Goal: Information Seeking & Learning: Learn about a topic

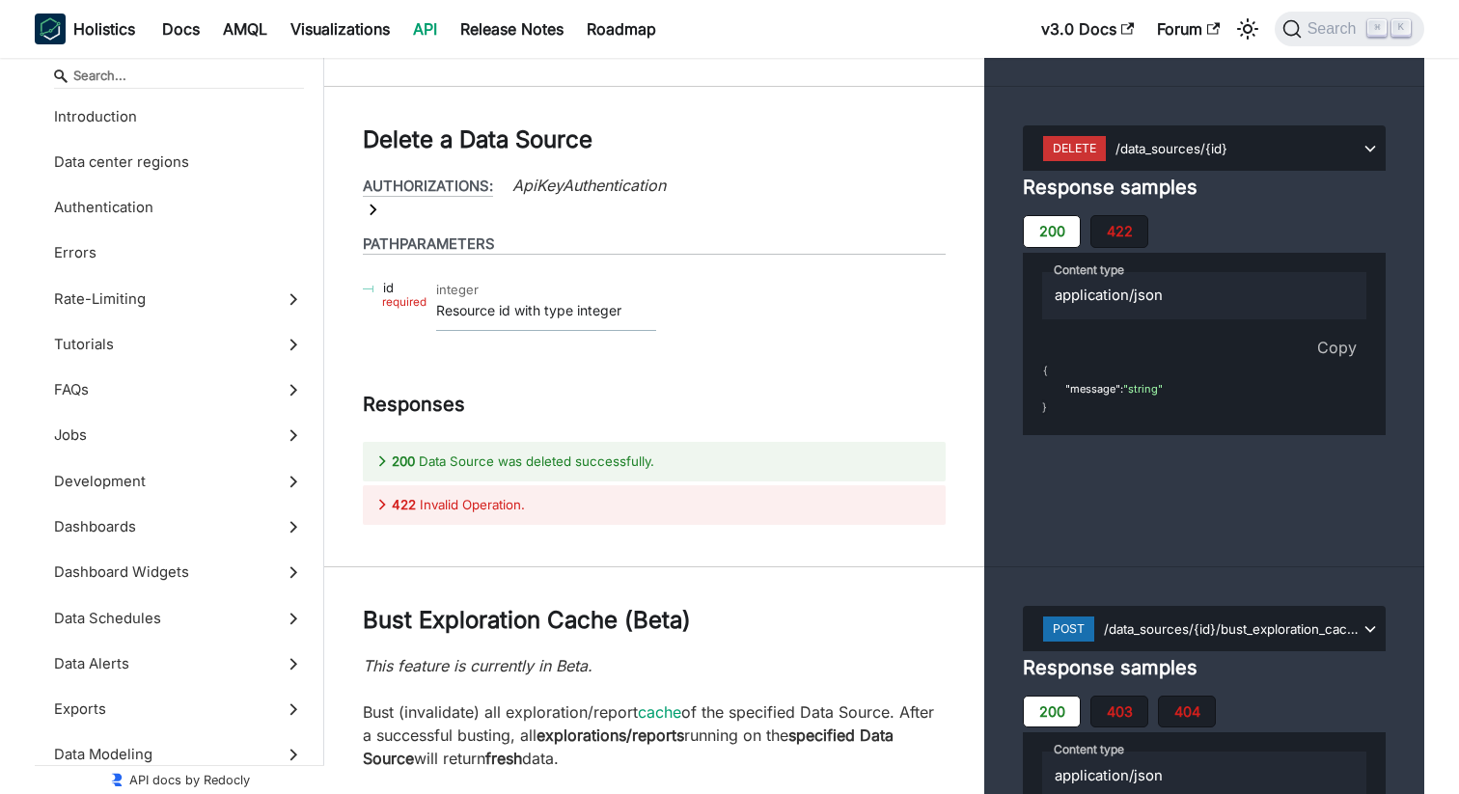
scroll to position [674, 0]
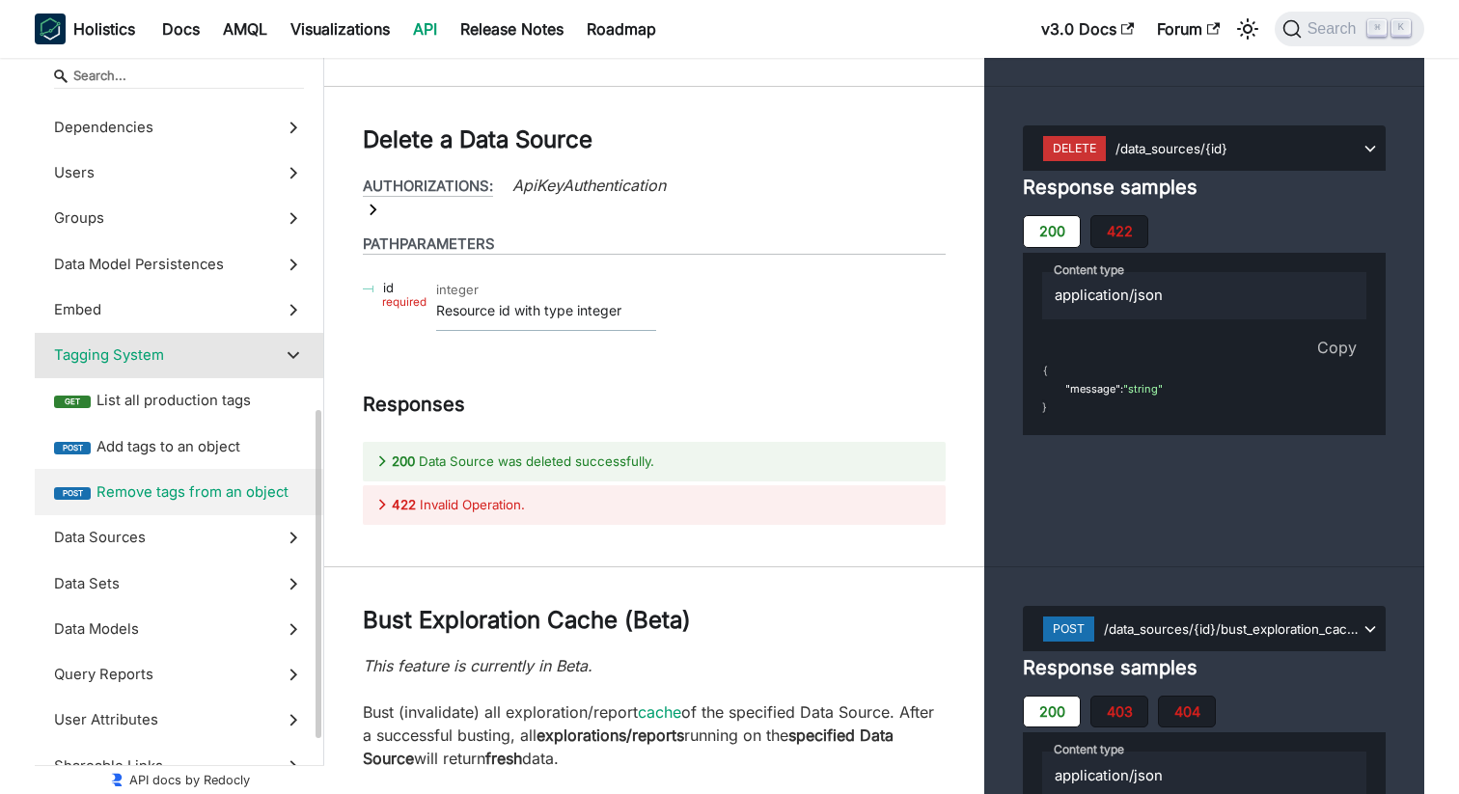
click at [287, 366] on label "Tagging System" at bounding box center [179, 355] width 289 height 45
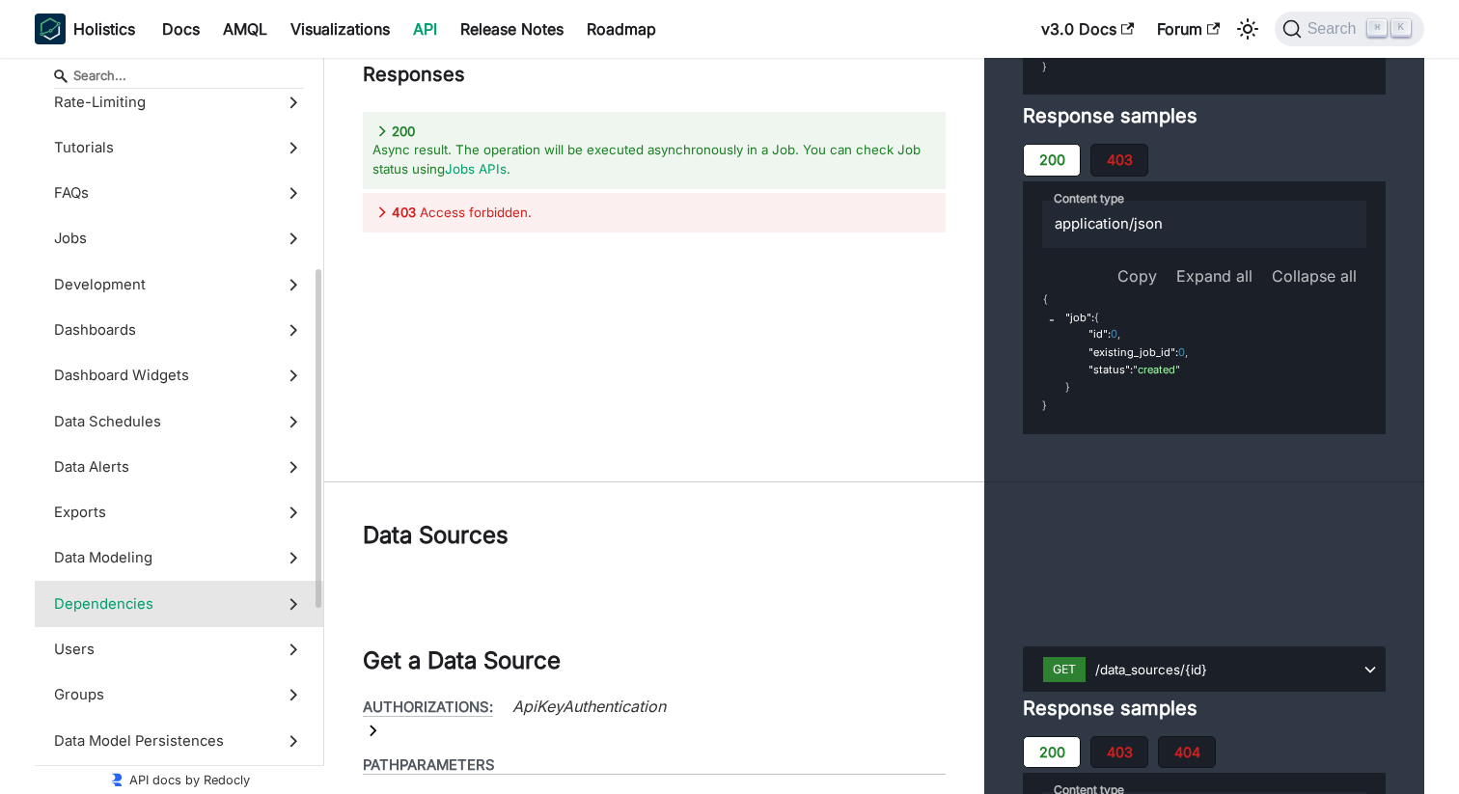
scroll to position [176, 0]
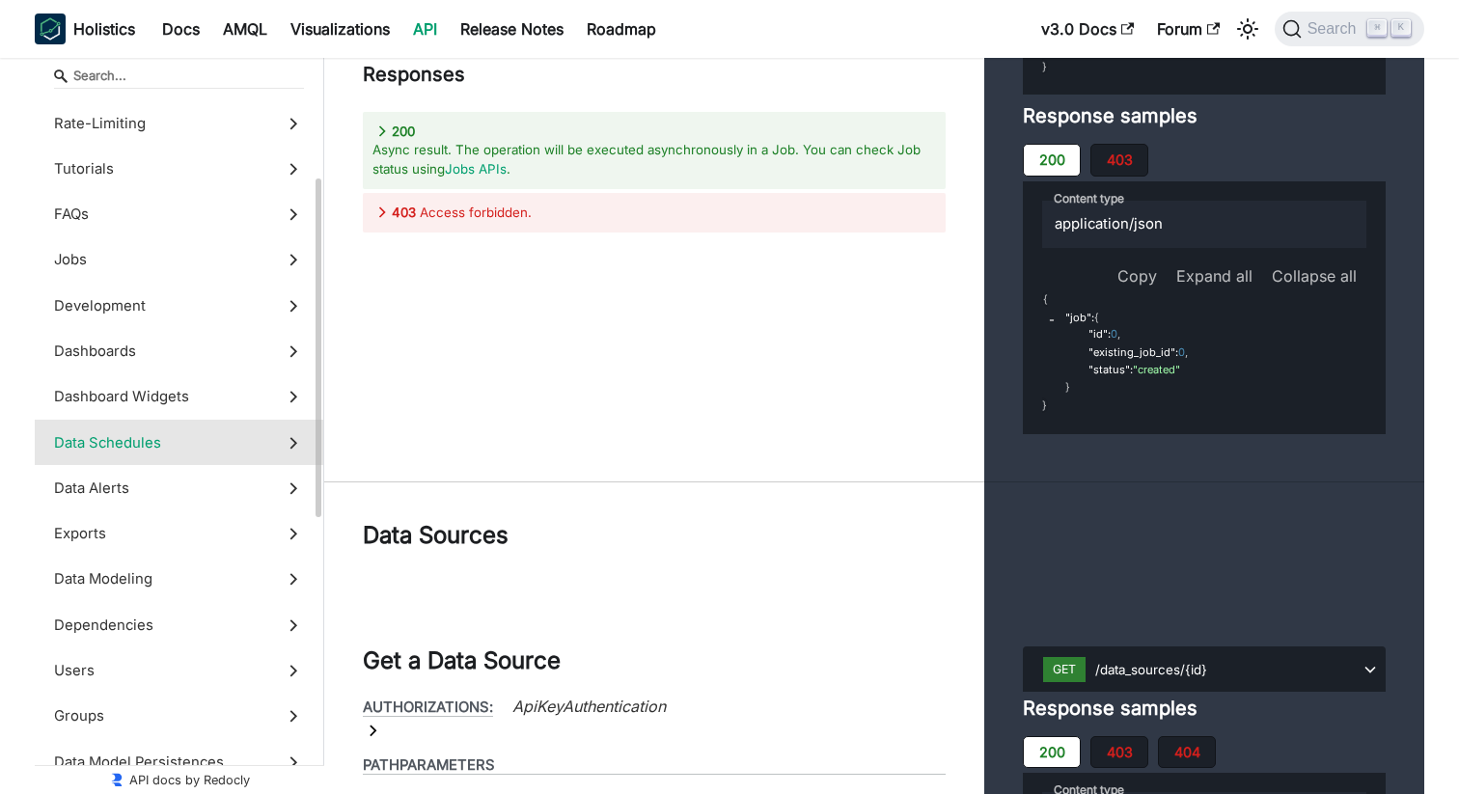
click at [174, 439] on span "Data Schedules" at bounding box center [160, 442] width 213 height 21
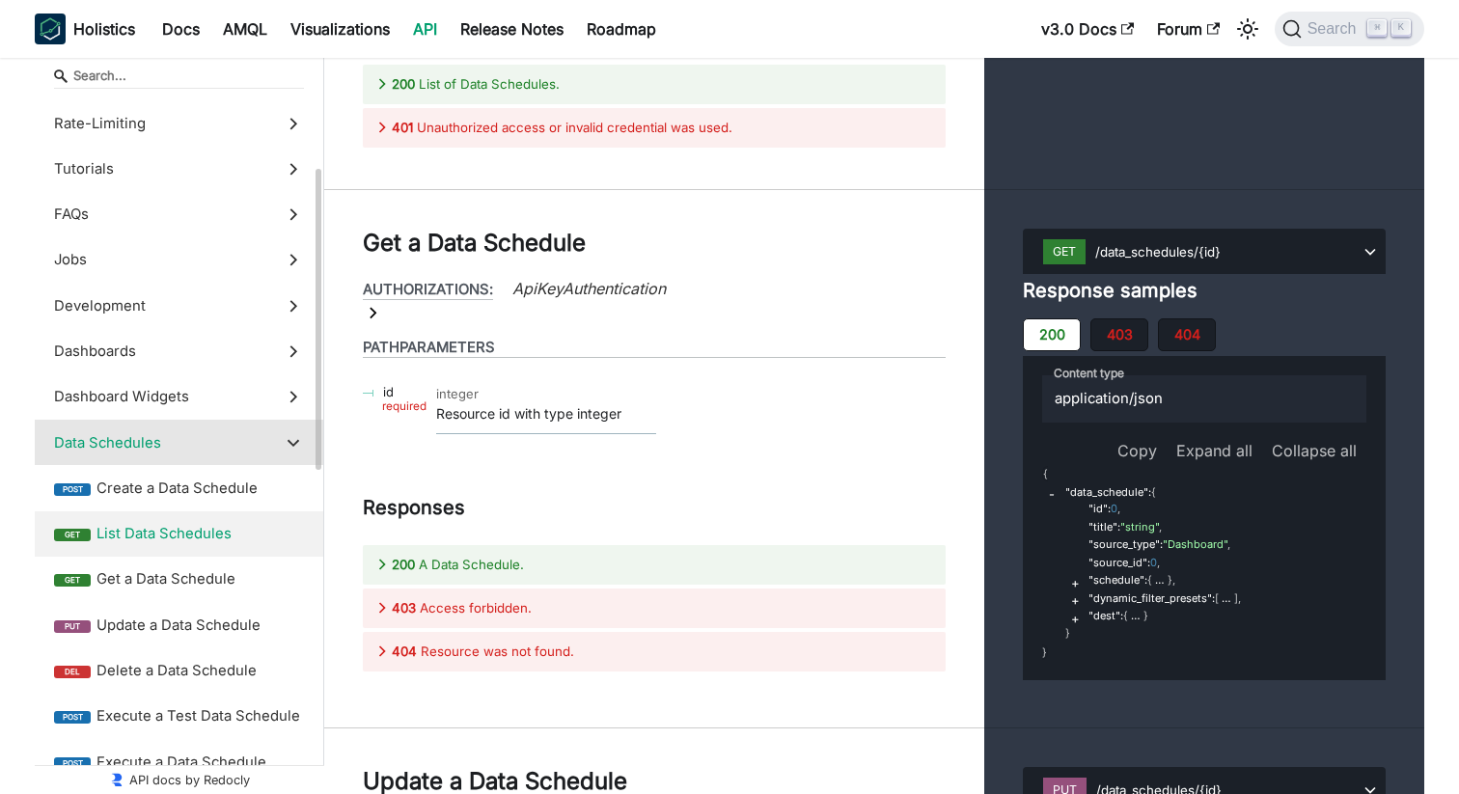
click at [205, 539] on span "List Data Schedules" at bounding box center [201, 533] width 208 height 21
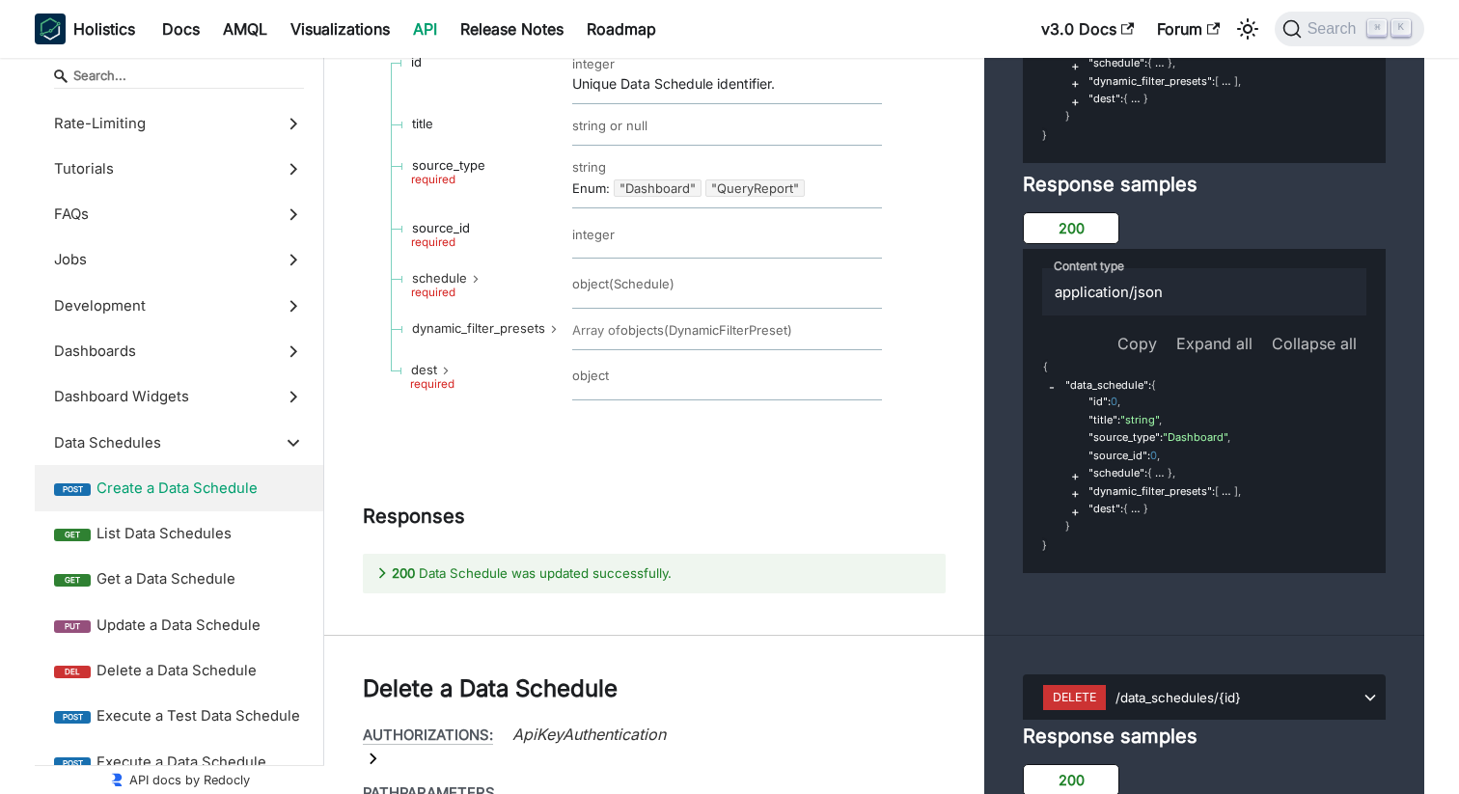
scroll to position [43860, 0]
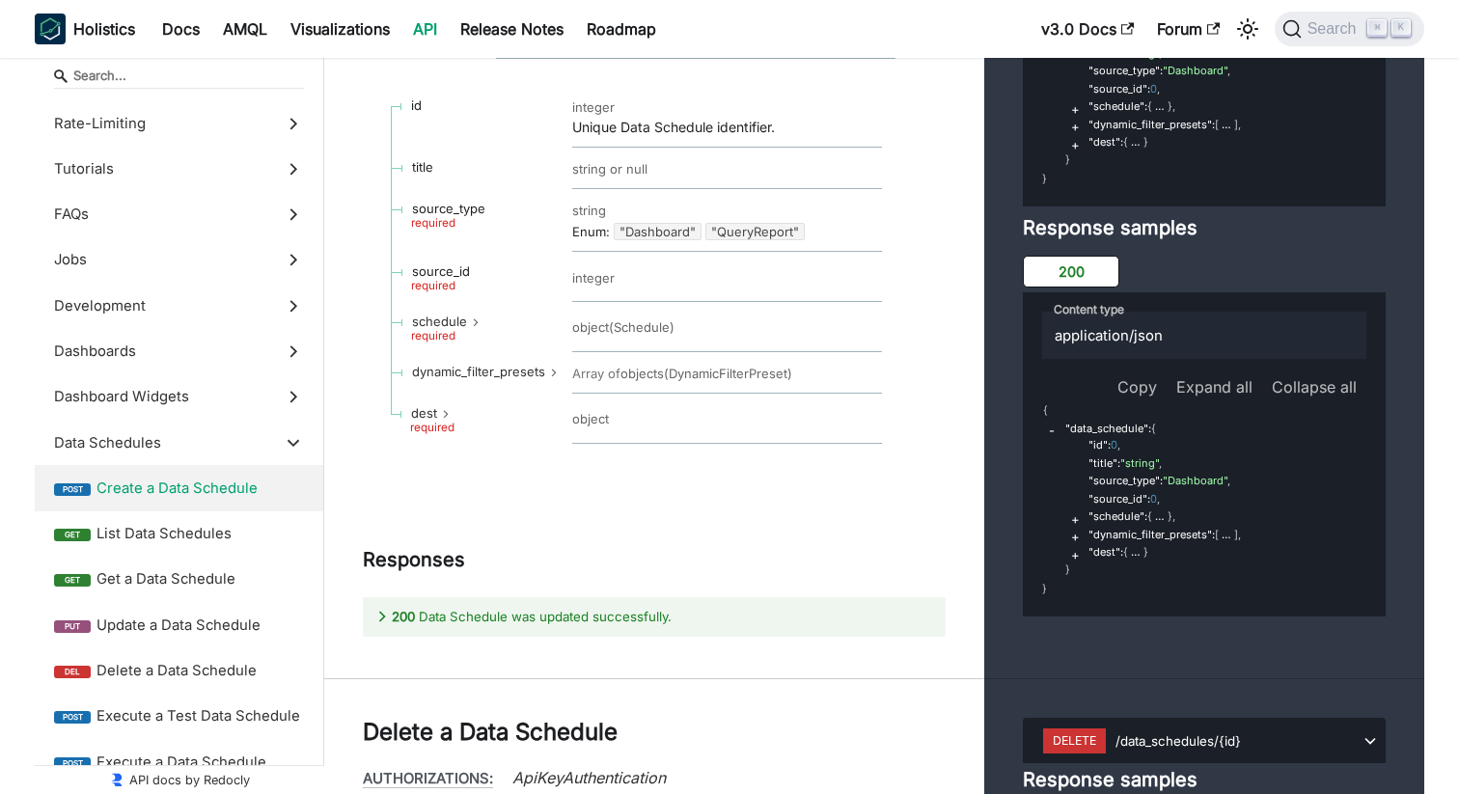
scroll to position [43842, 0]
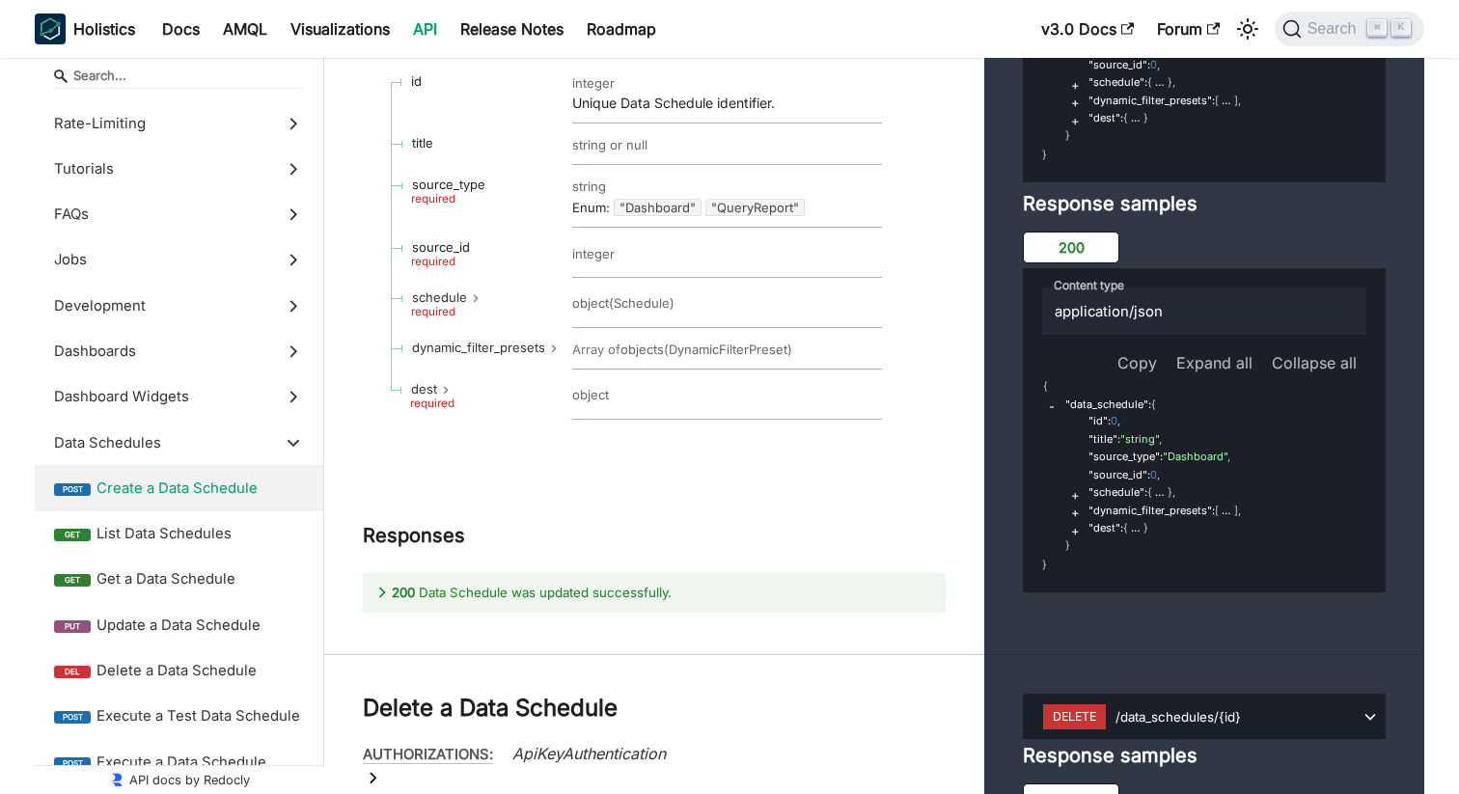
drag, startPoint x: 1202, startPoint y: 224, endPoint x: 1121, endPoint y: 221, distance: 81.1
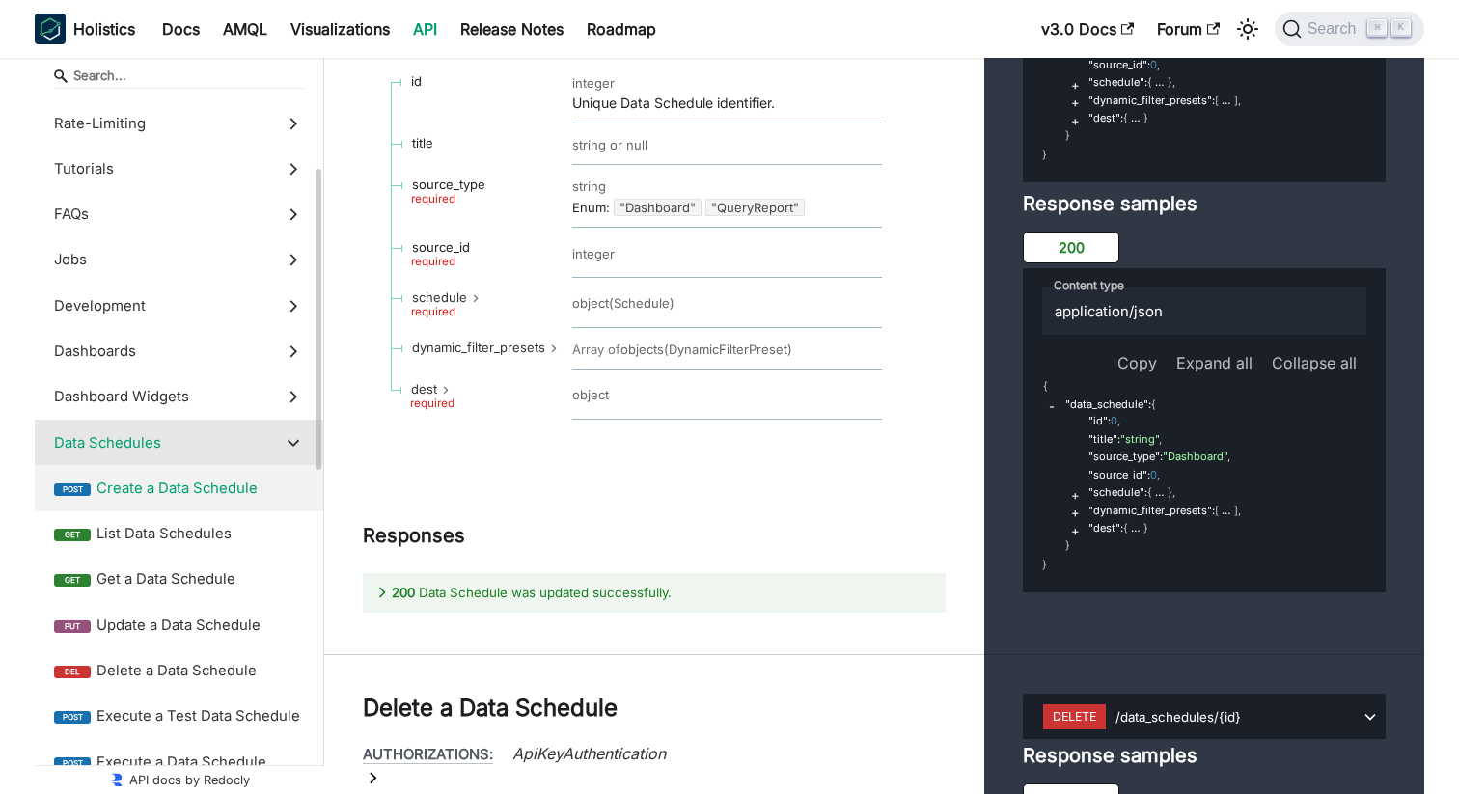
click at [290, 441] on polygon at bounding box center [294, 443] width 12 height 8
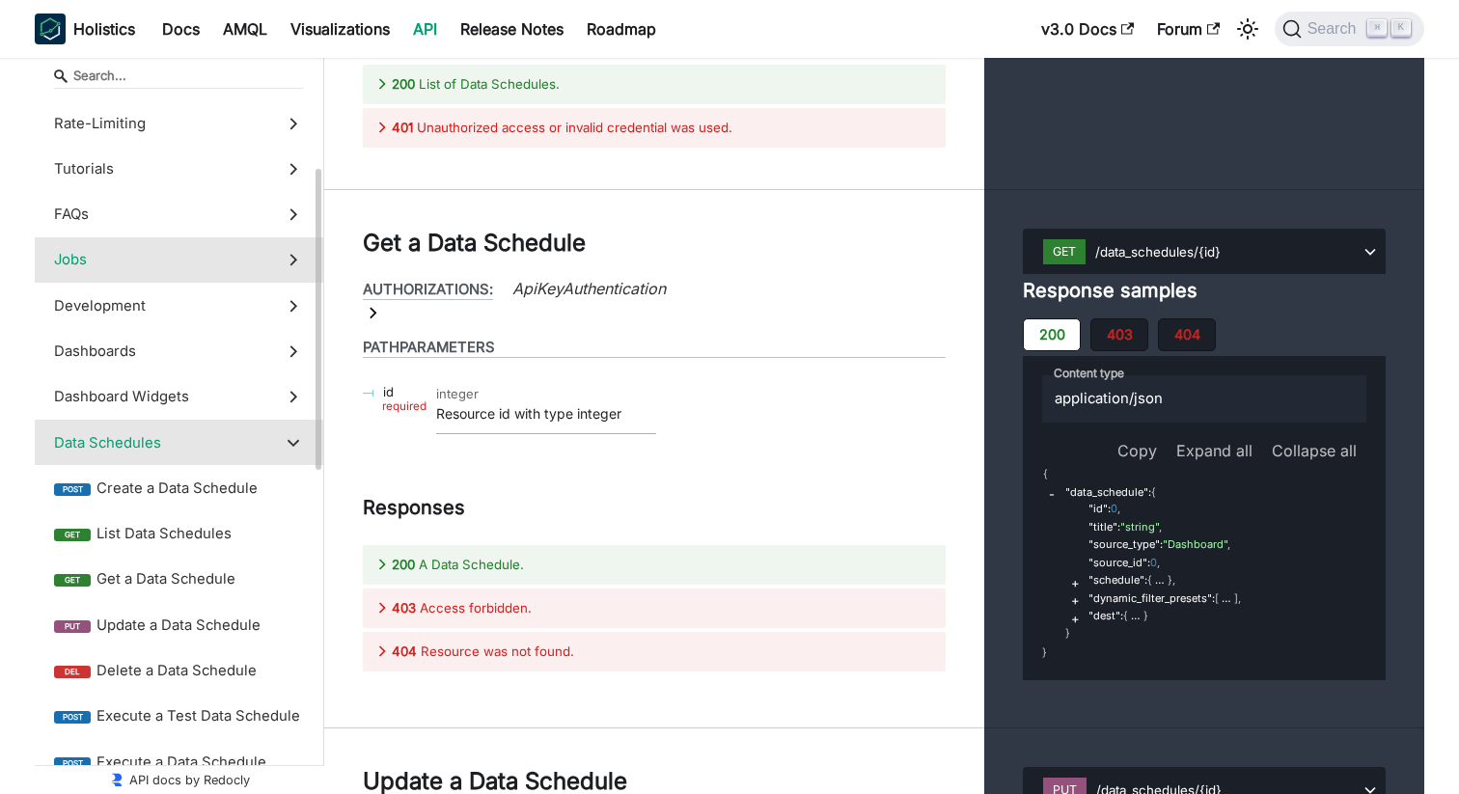
click at [292, 262] on polygon at bounding box center [294, 260] width 8 height 12
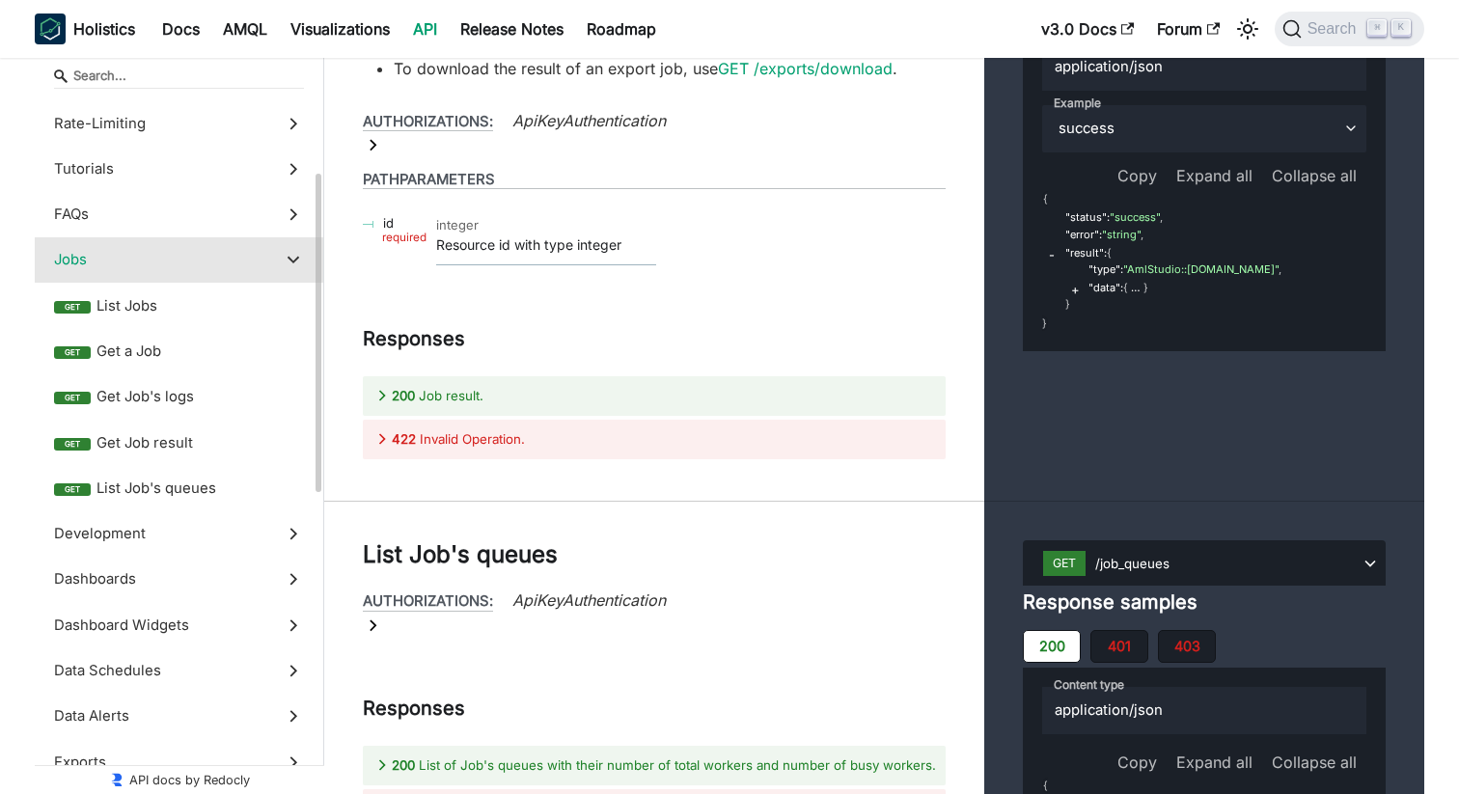
click at [292, 262] on polygon at bounding box center [294, 261] width 12 height 8
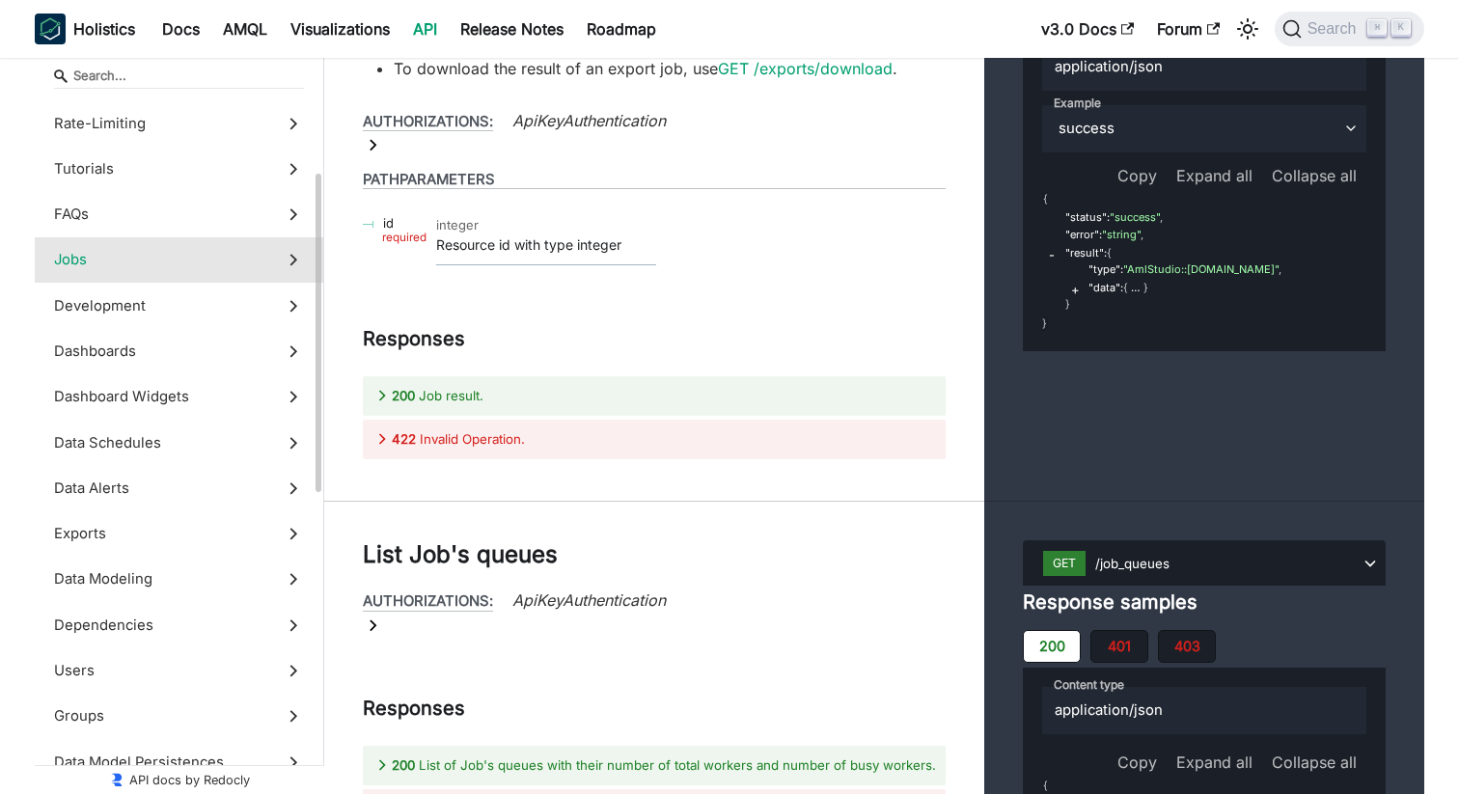
click at [292, 262] on polygon at bounding box center [294, 260] width 8 height 12
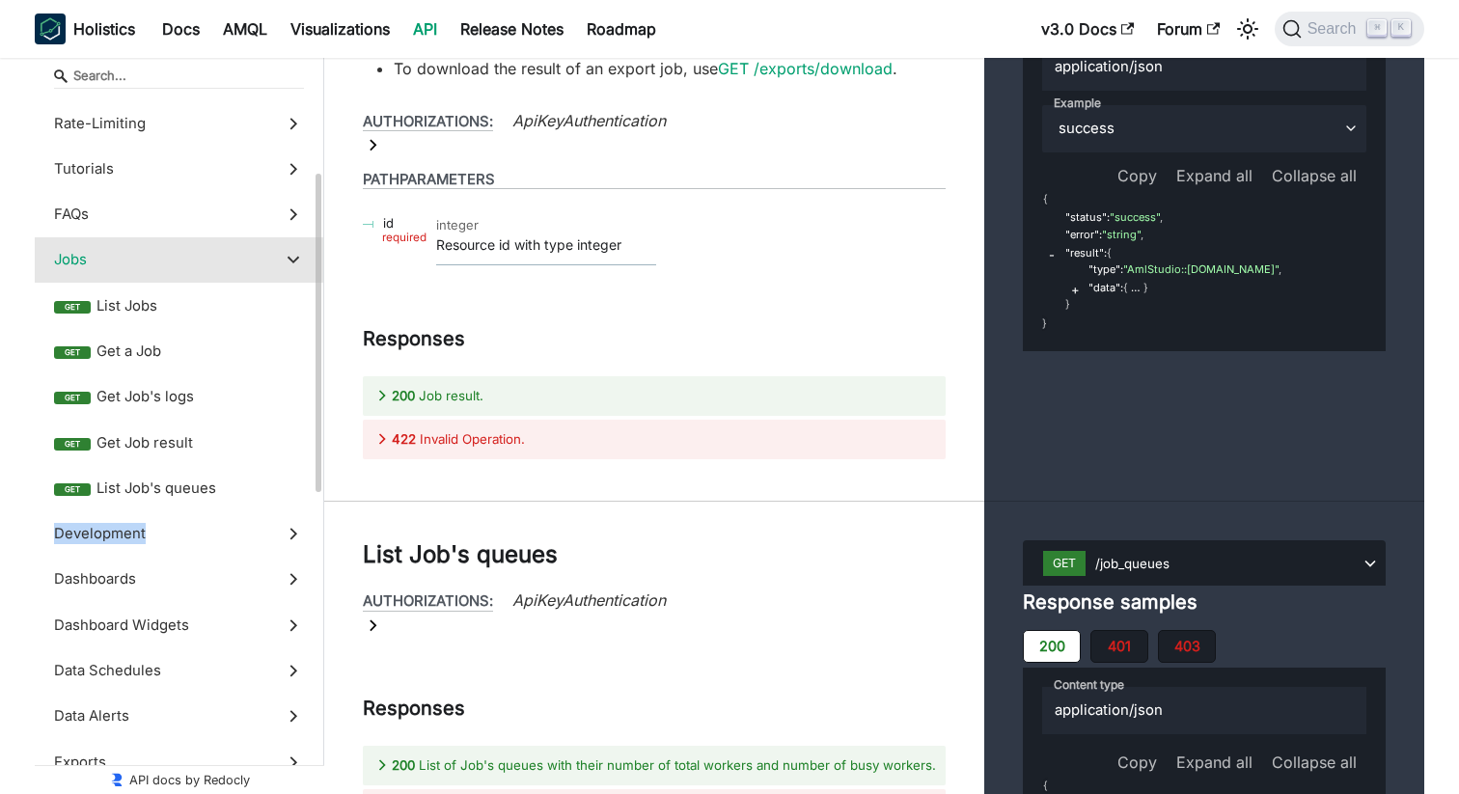
click at [292, 262] on polygon at bounding box center [294, 261] width 12 height 8
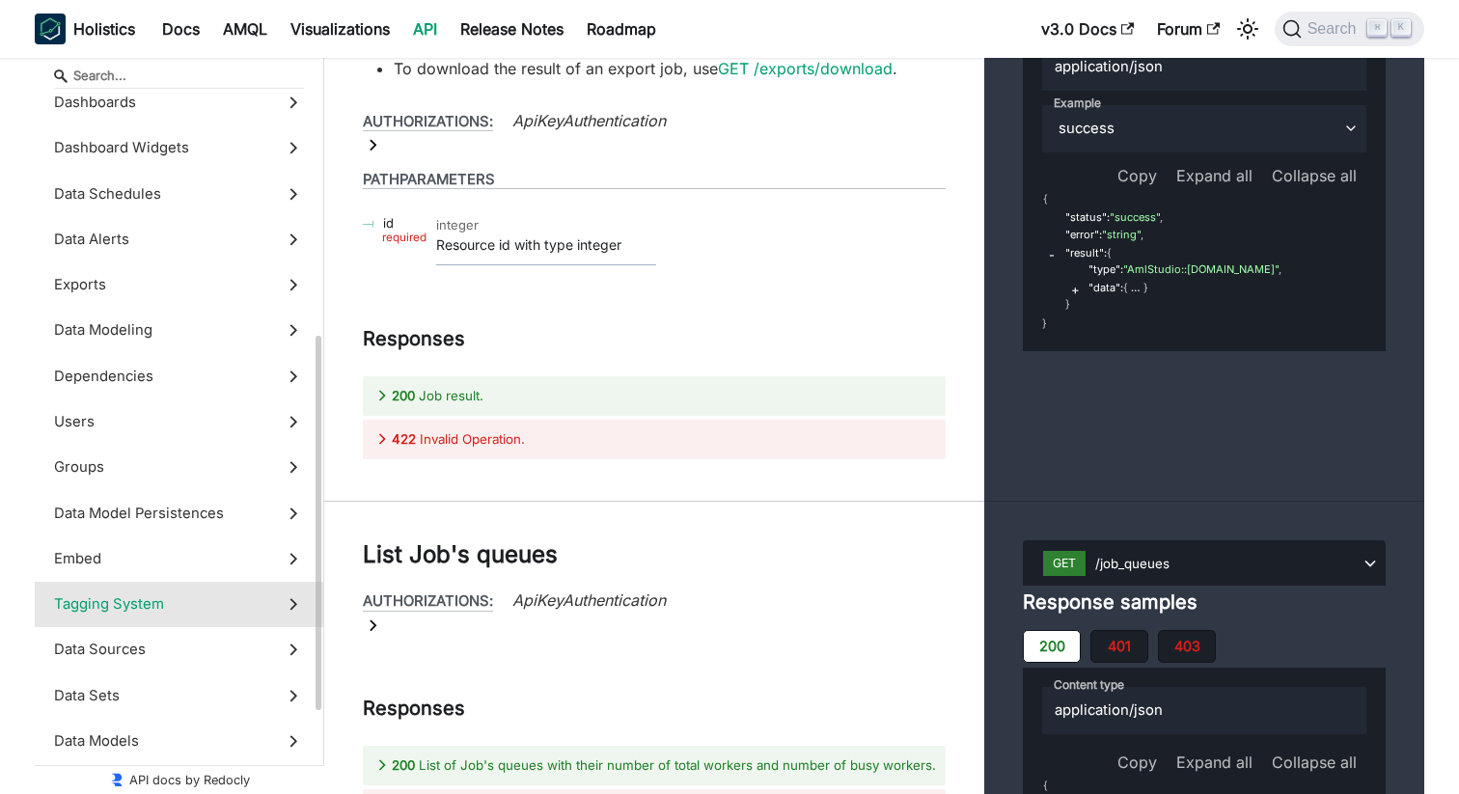
scroll to position [451, 0]
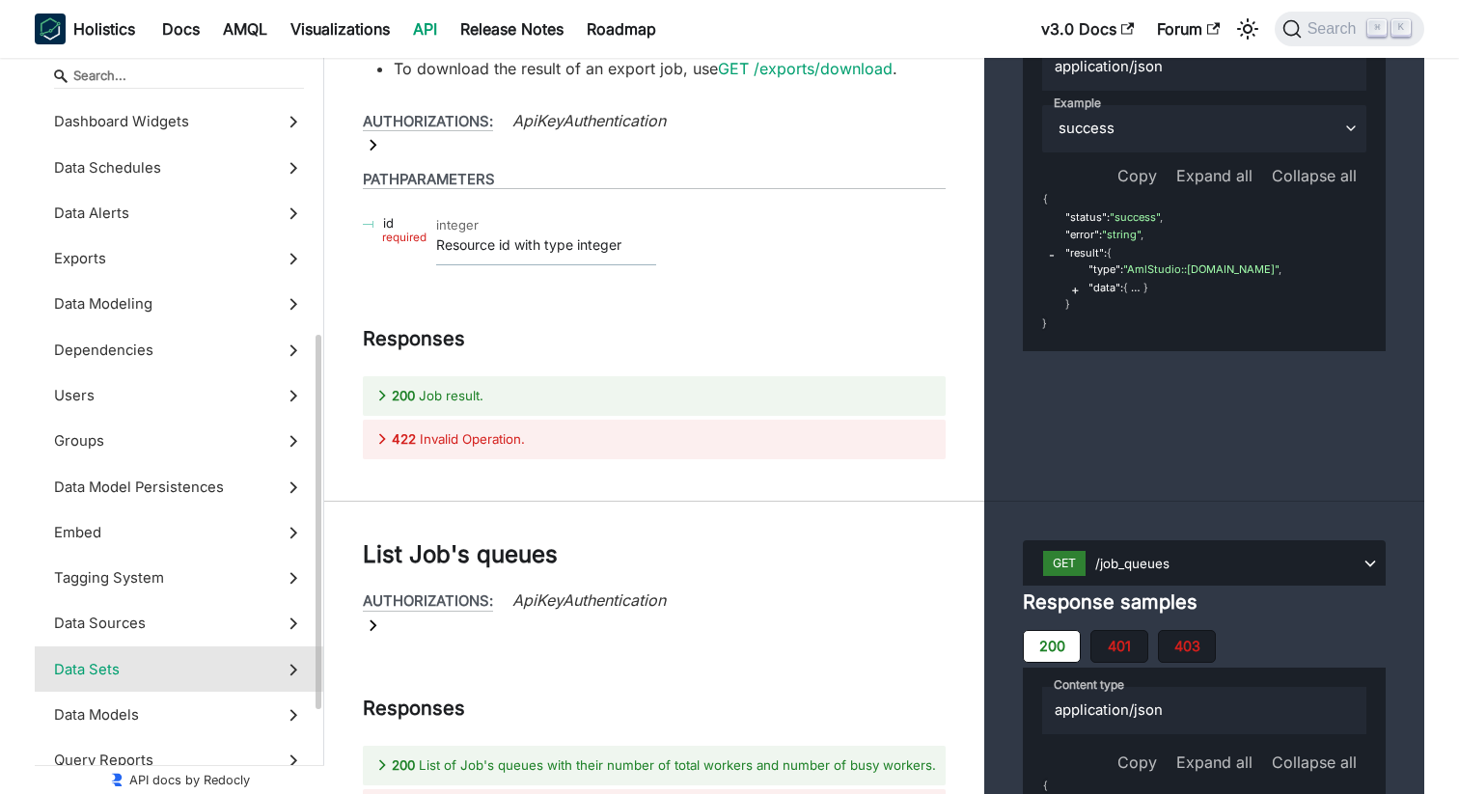
click at [263, 665] on span "Data Sets" at bounding box center [160, 669] width 213 height 21
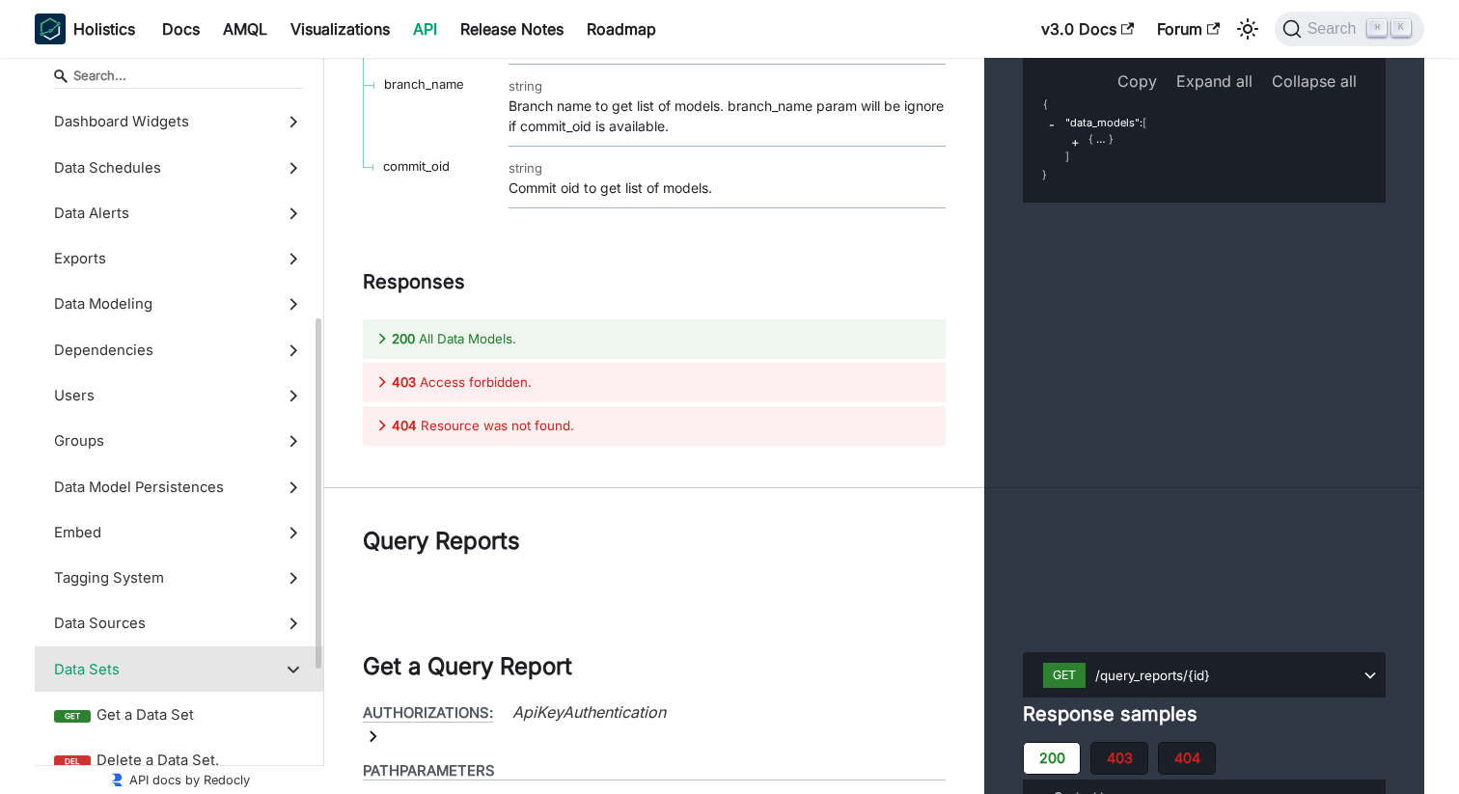
click at [182, 670] on span "Data Sets" at bounding box center [160, 669] width 213 height 21
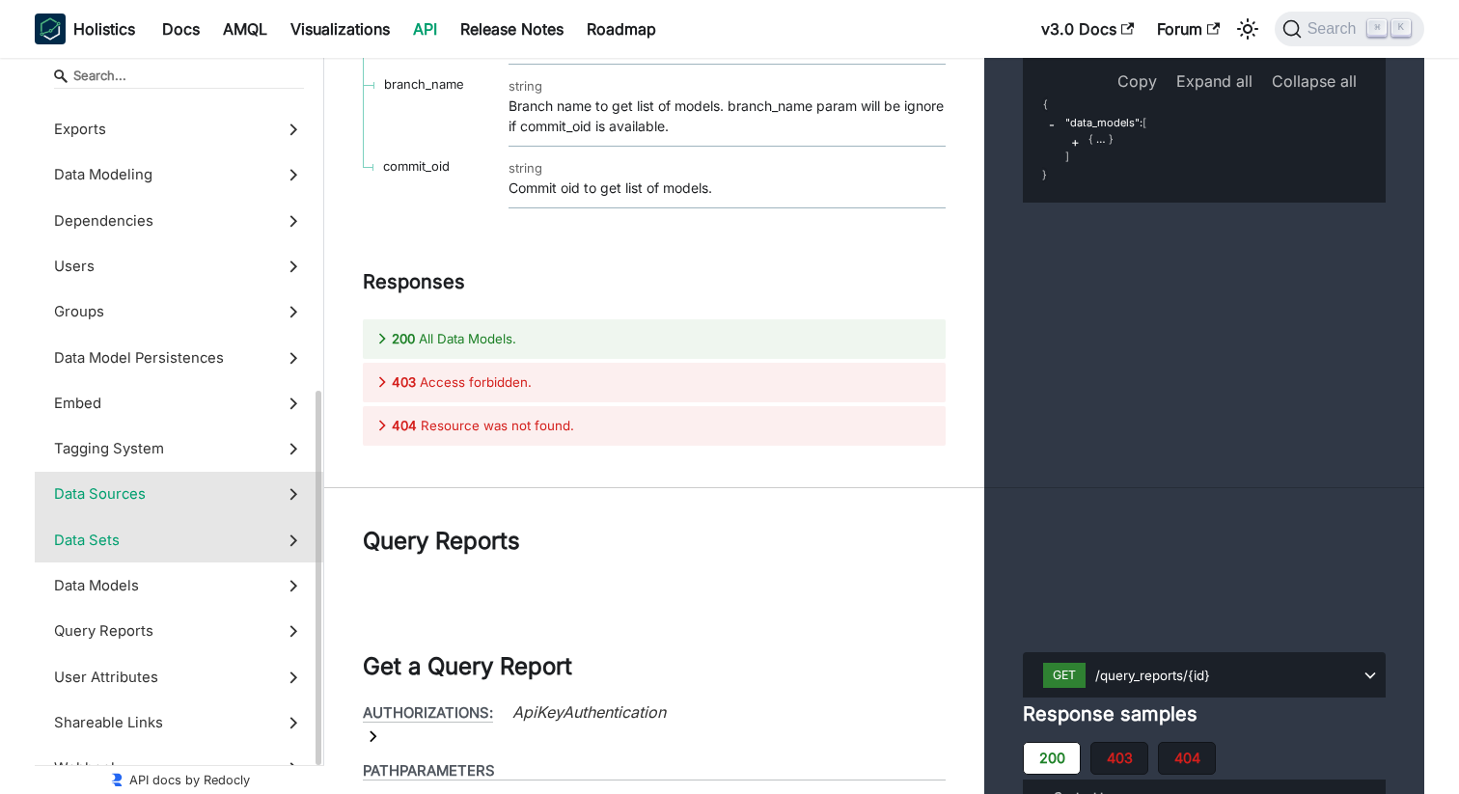
scroll to position [608, 0]
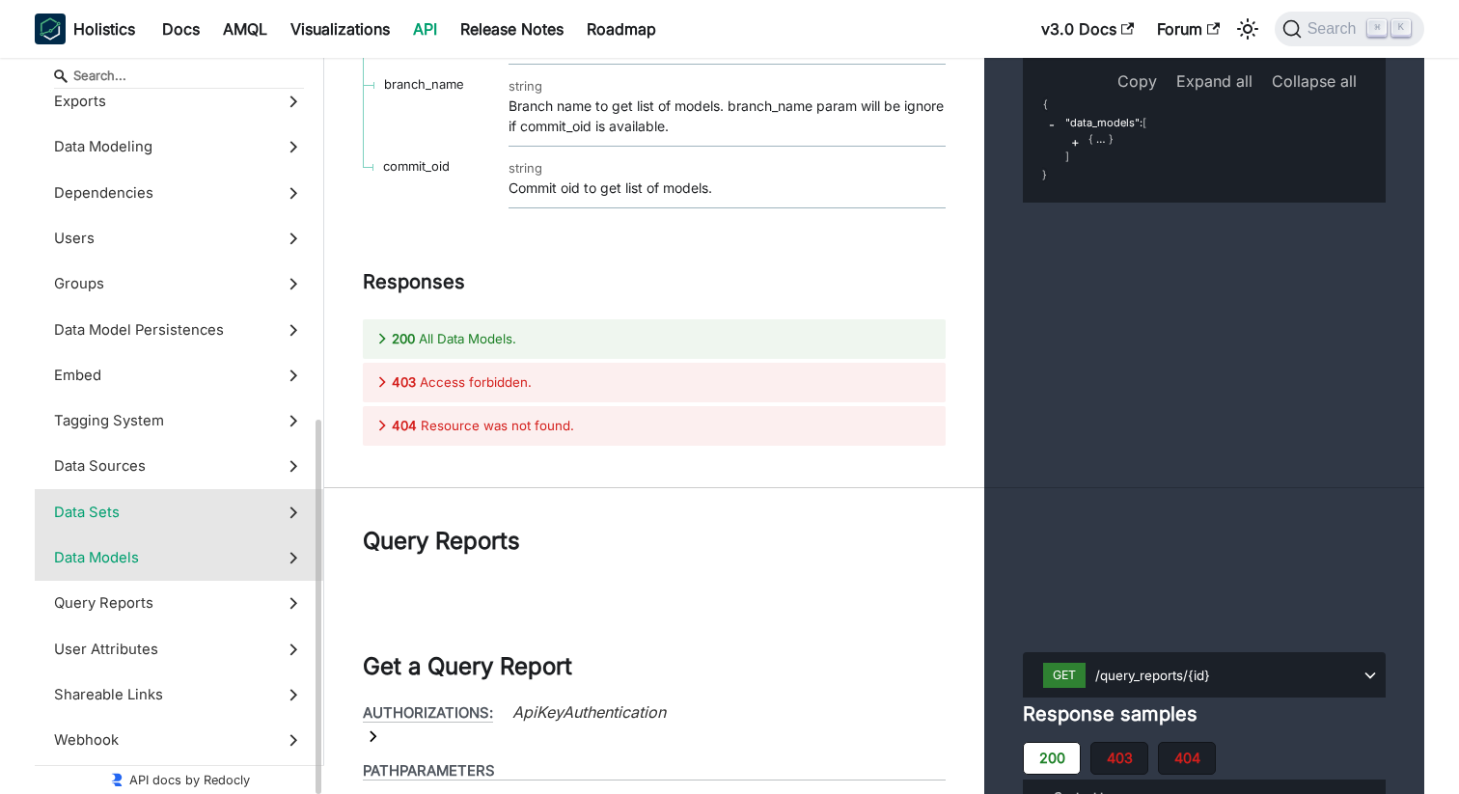
click at [164, 558] on span "Data Models" at bounding box center [160, 557] width 213 height 21
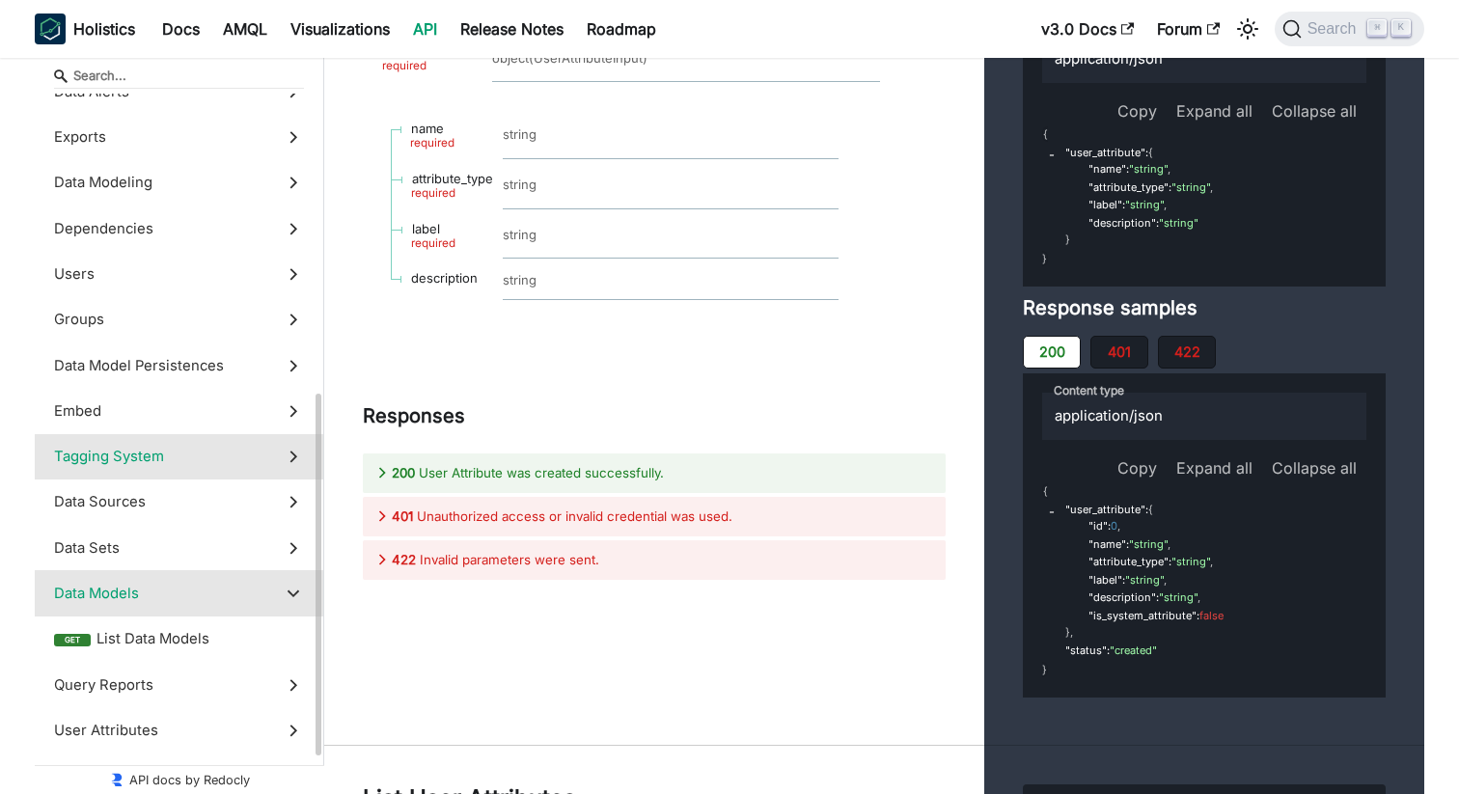
scroll to position [593, 0]
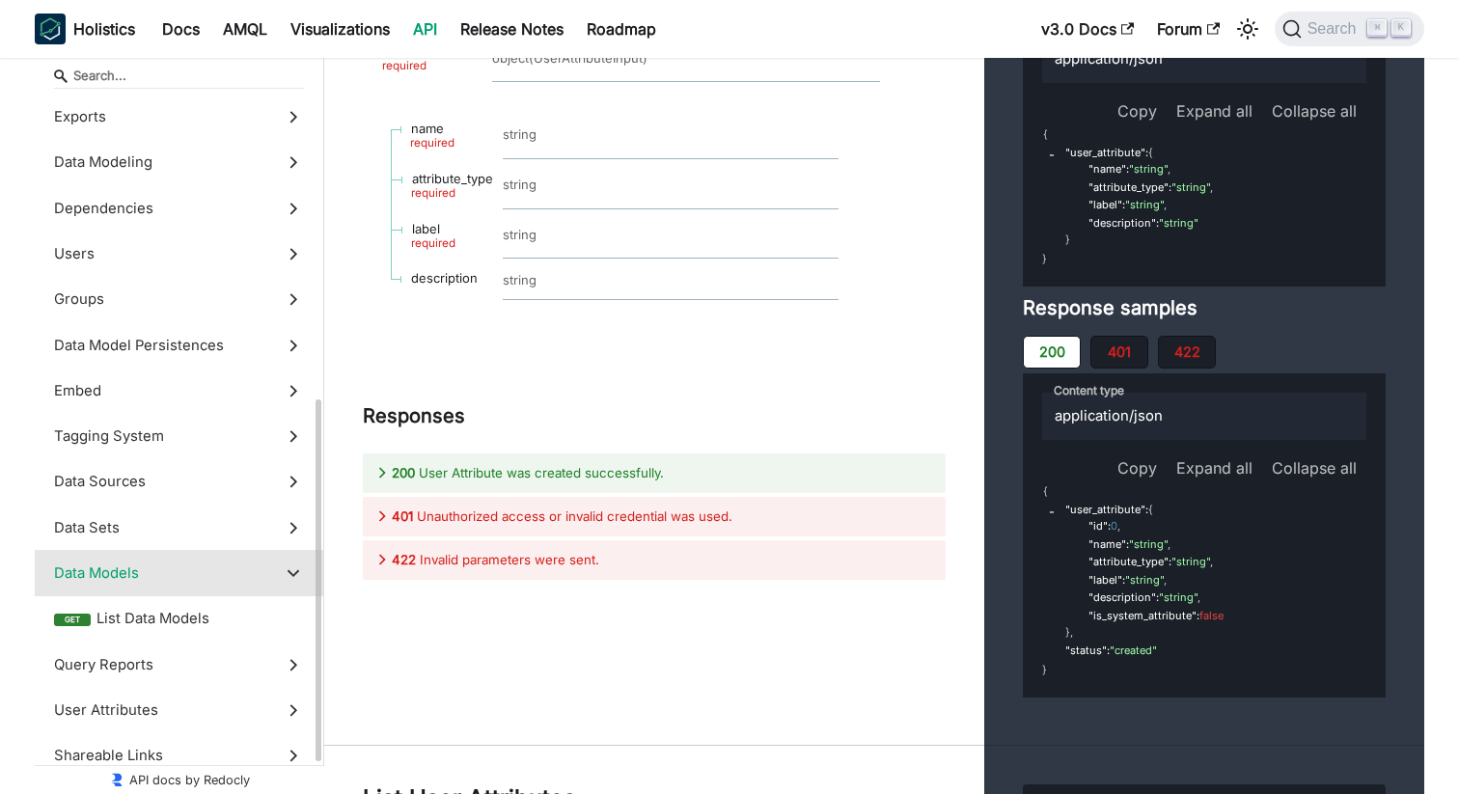
click at [293, 576] on icon at bounding box center [293, 573] width 21 height 21
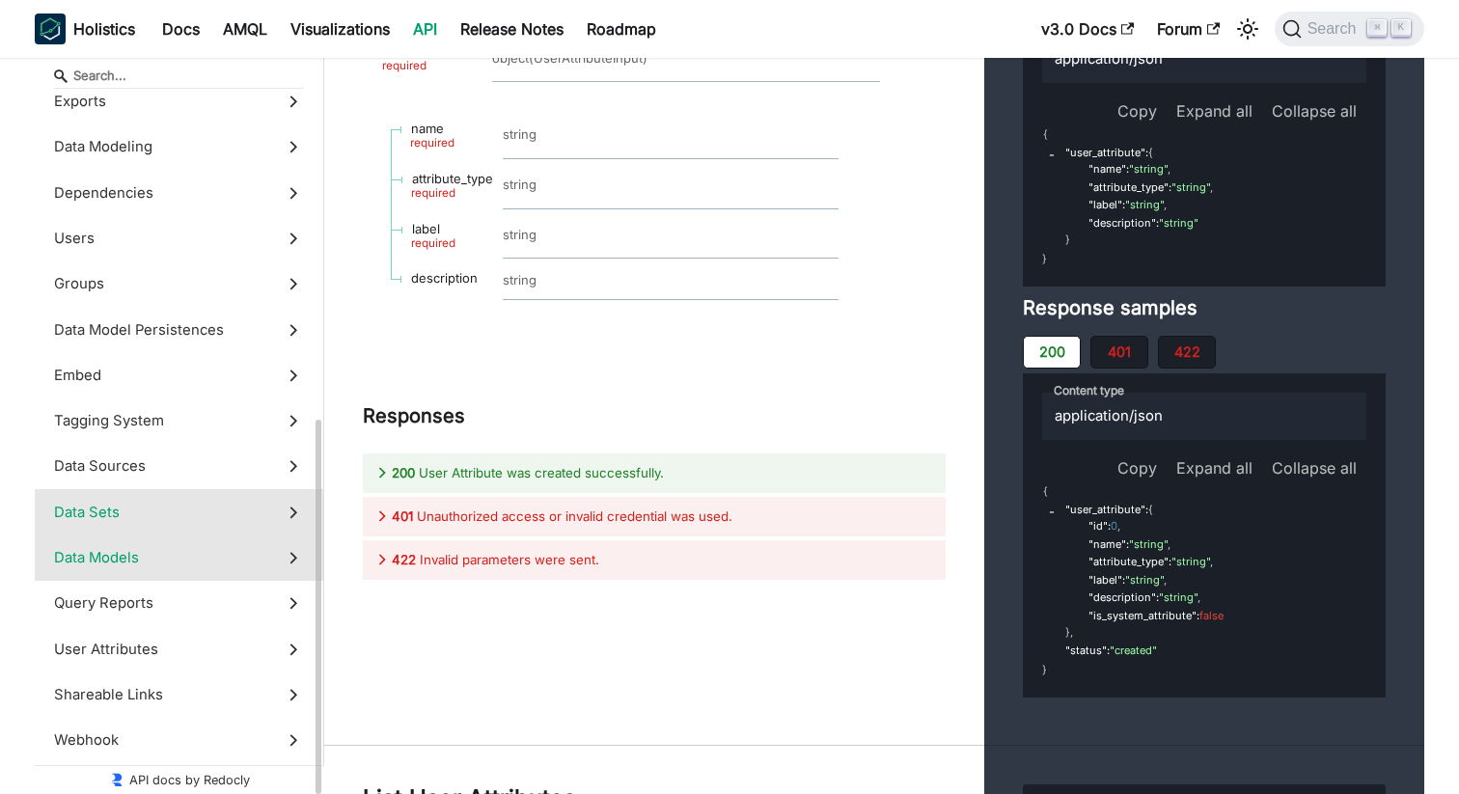
click at [158, 508] on span "Data Sets" at bounding box center [160, 512] width 213 height 21
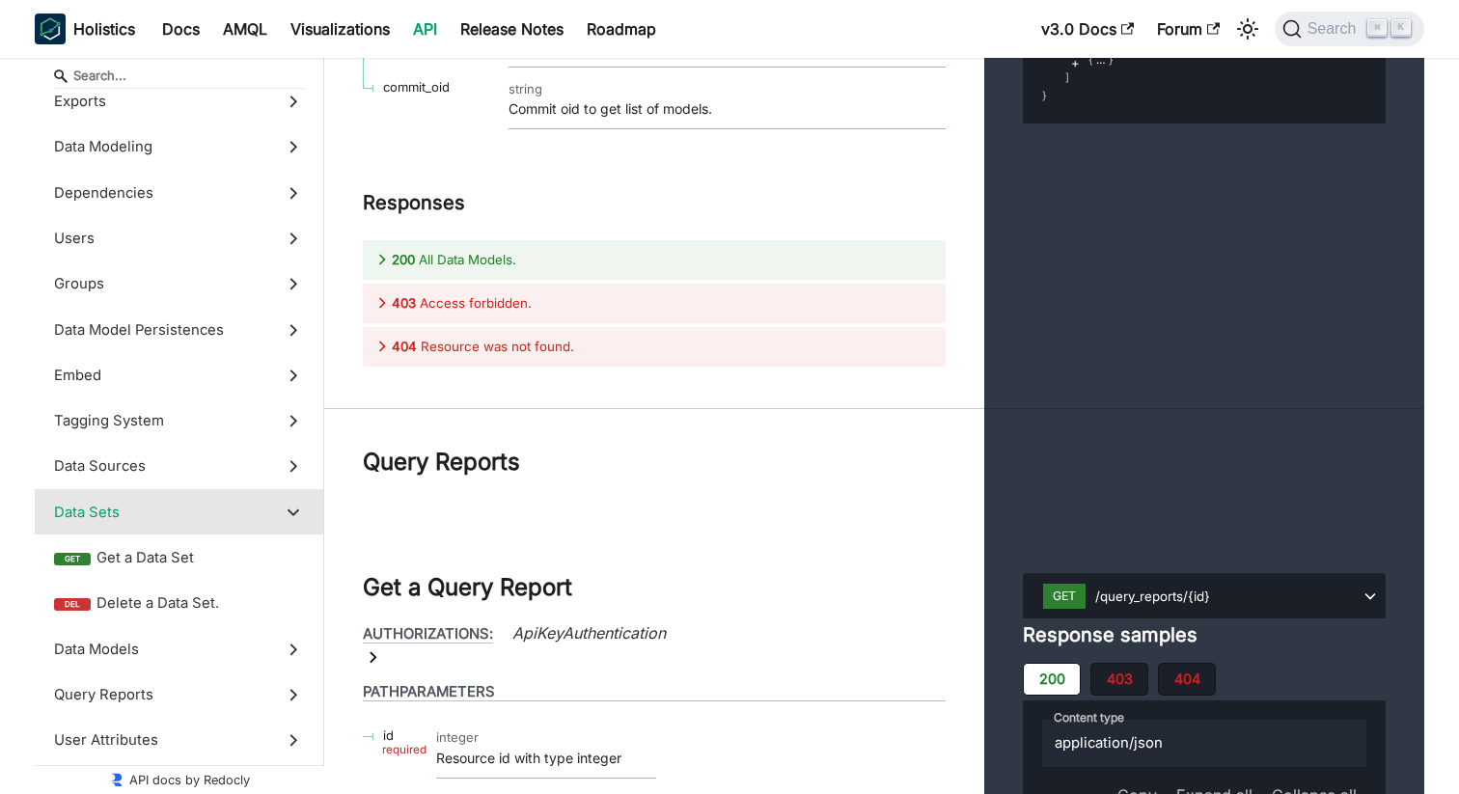
scroll to position [75176, 0]
click at [250, 508] on span "Data Sets" at bounding box center [160, 512] width 213 height 21
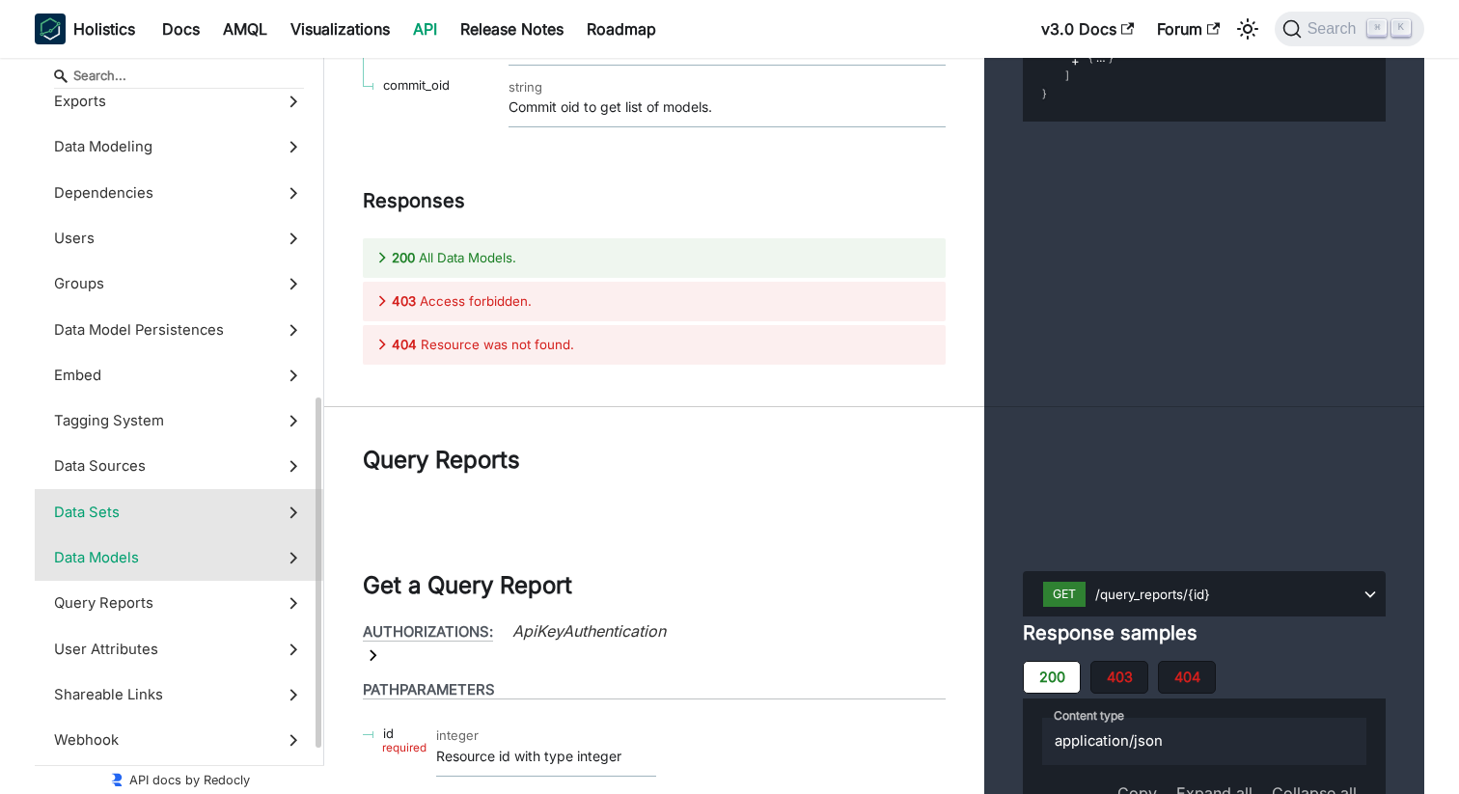
click at [190, 553] on span "Data Models" at bounding box center [160, 557] width 213 height 21
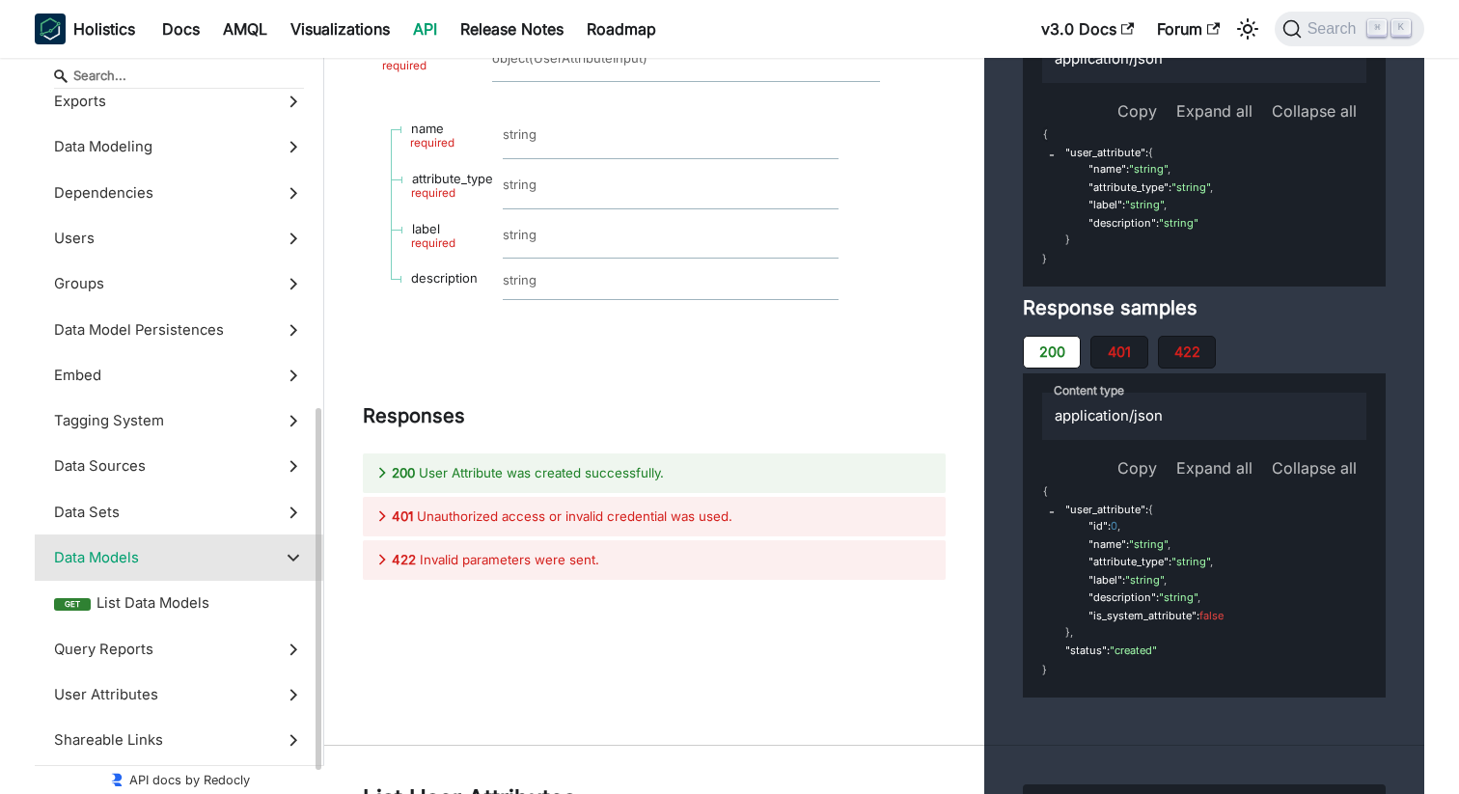
click at [287, 550] on icon at bounding box center [293, 557] width 21 height 21
click at [273, 598] on label "Query Reports" at bounding box center [179, 603] width 289 height 45
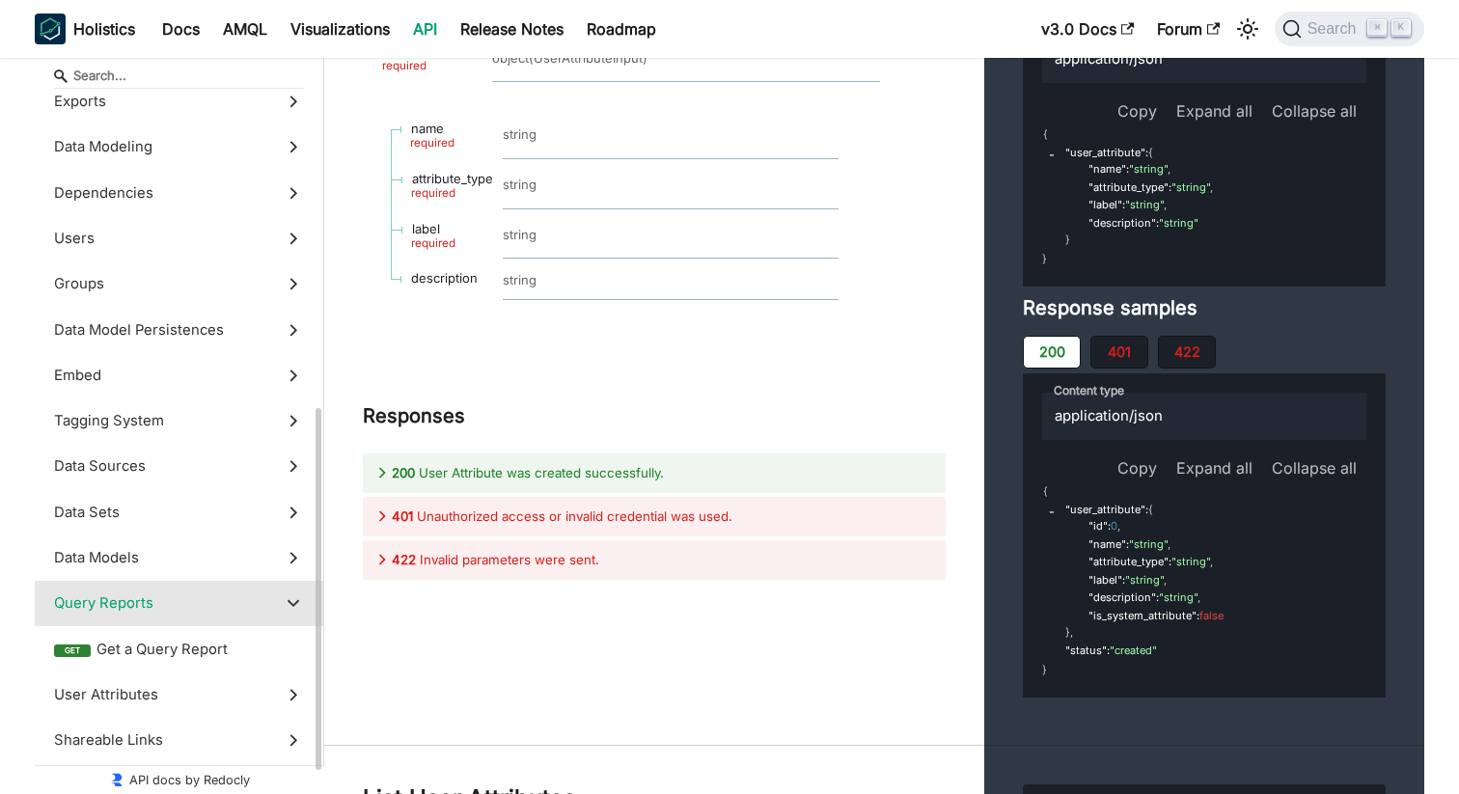
scroll to position [77407, 0]
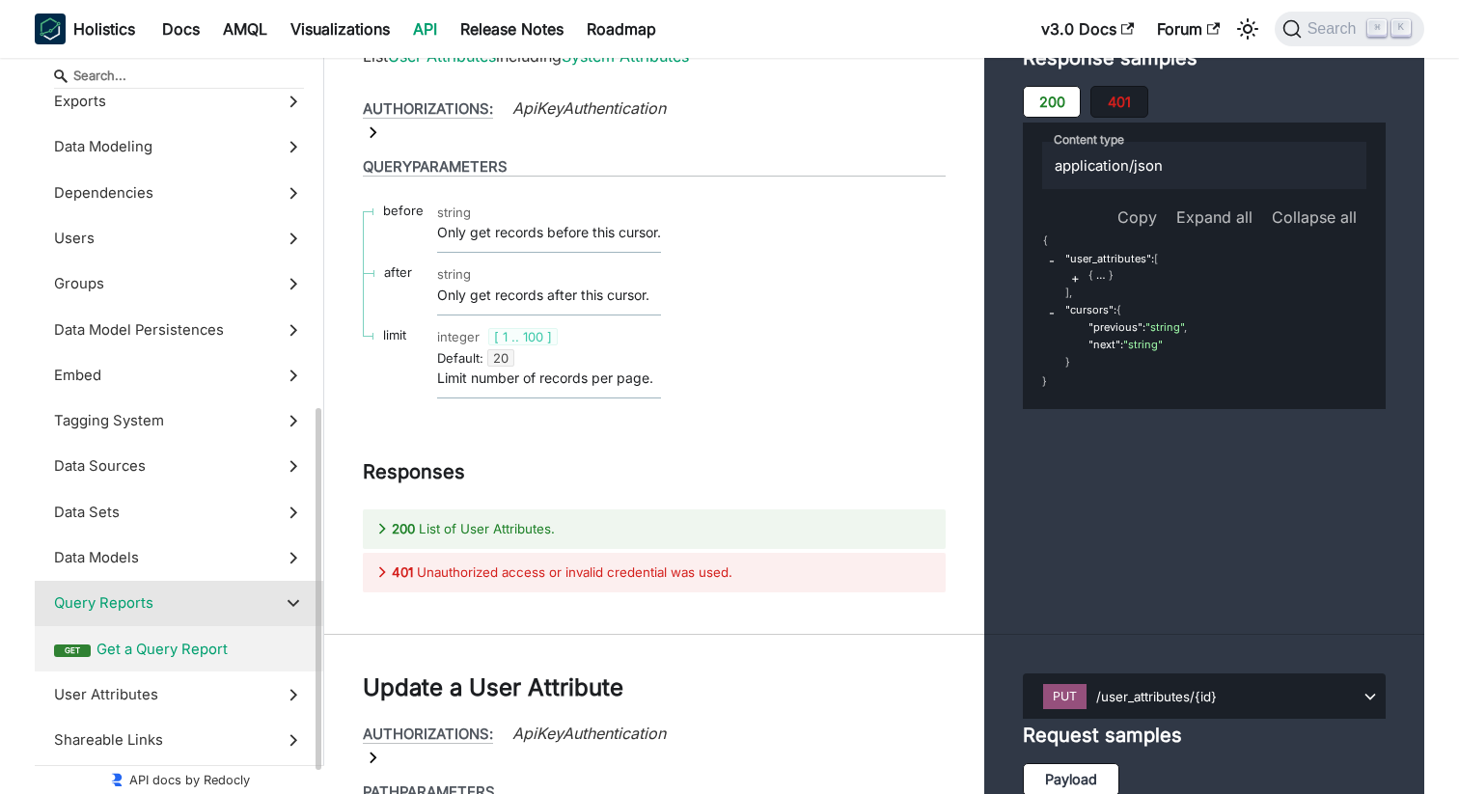
click at [191, 649] on span "Get a Query Report" at bounding box center [201, 649] width 208 height 21
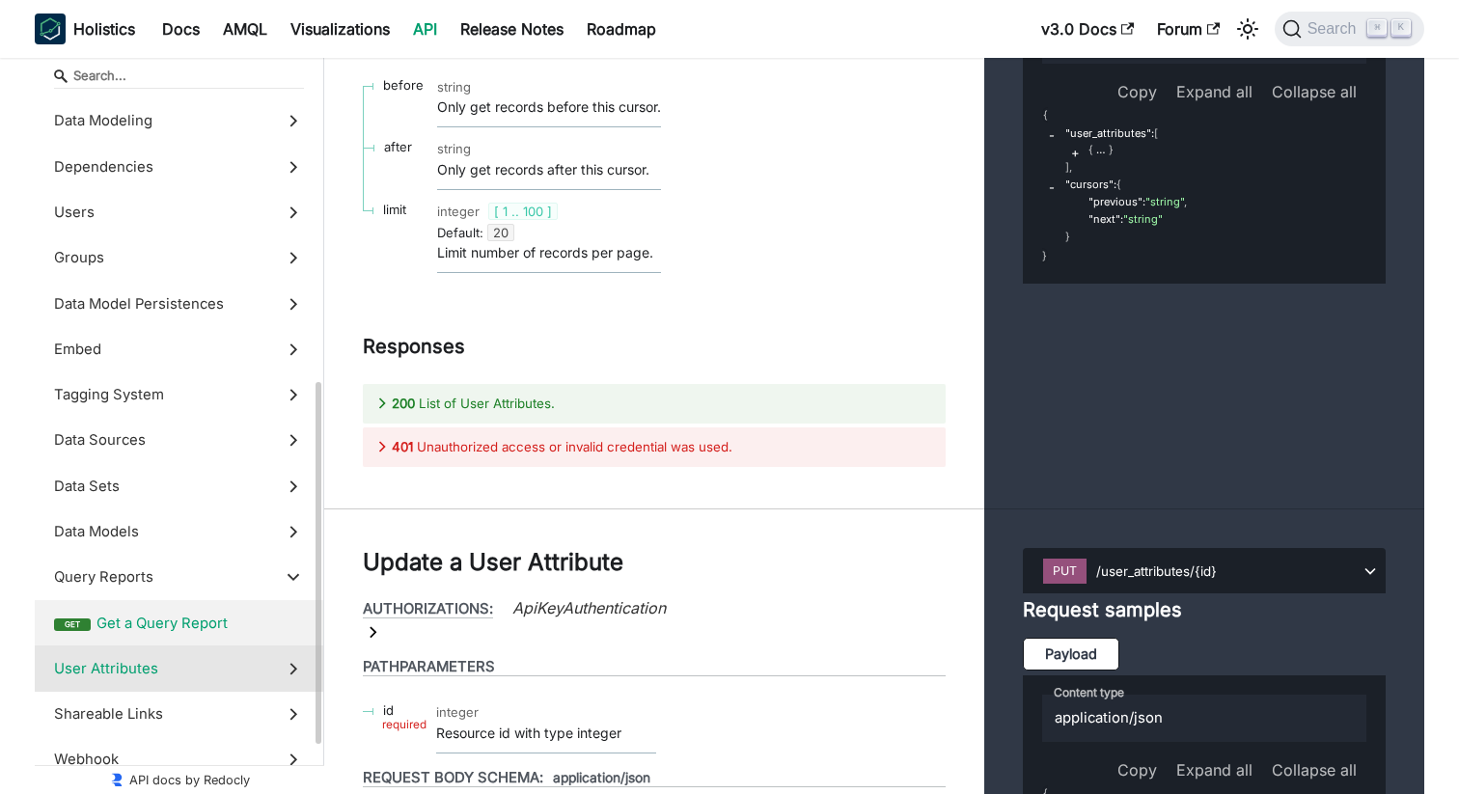
scroll to position [653, 0]
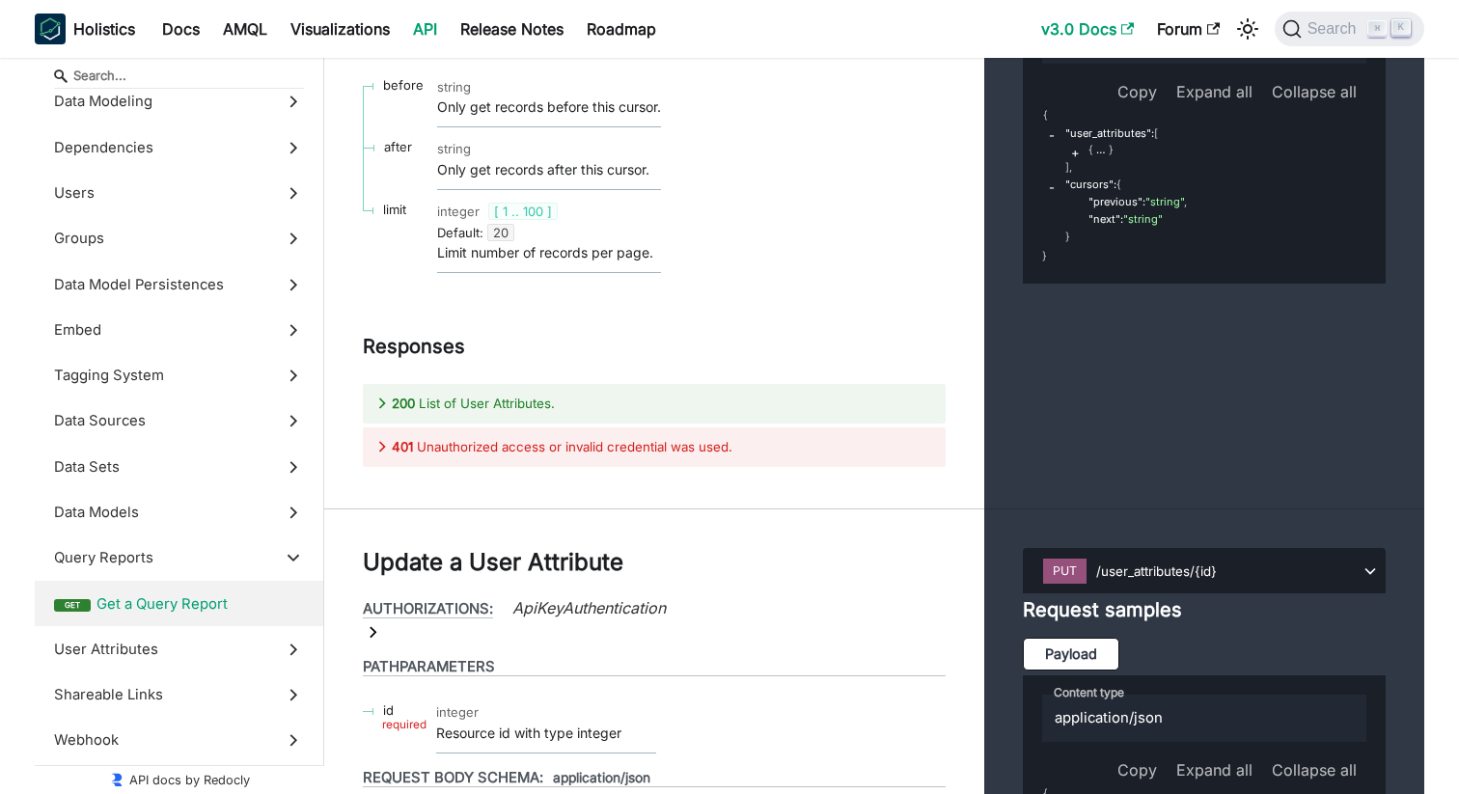
click at [1114, 34] on link "v3.0 Docs" at bounding box center [1088, 29] width 116 height 31
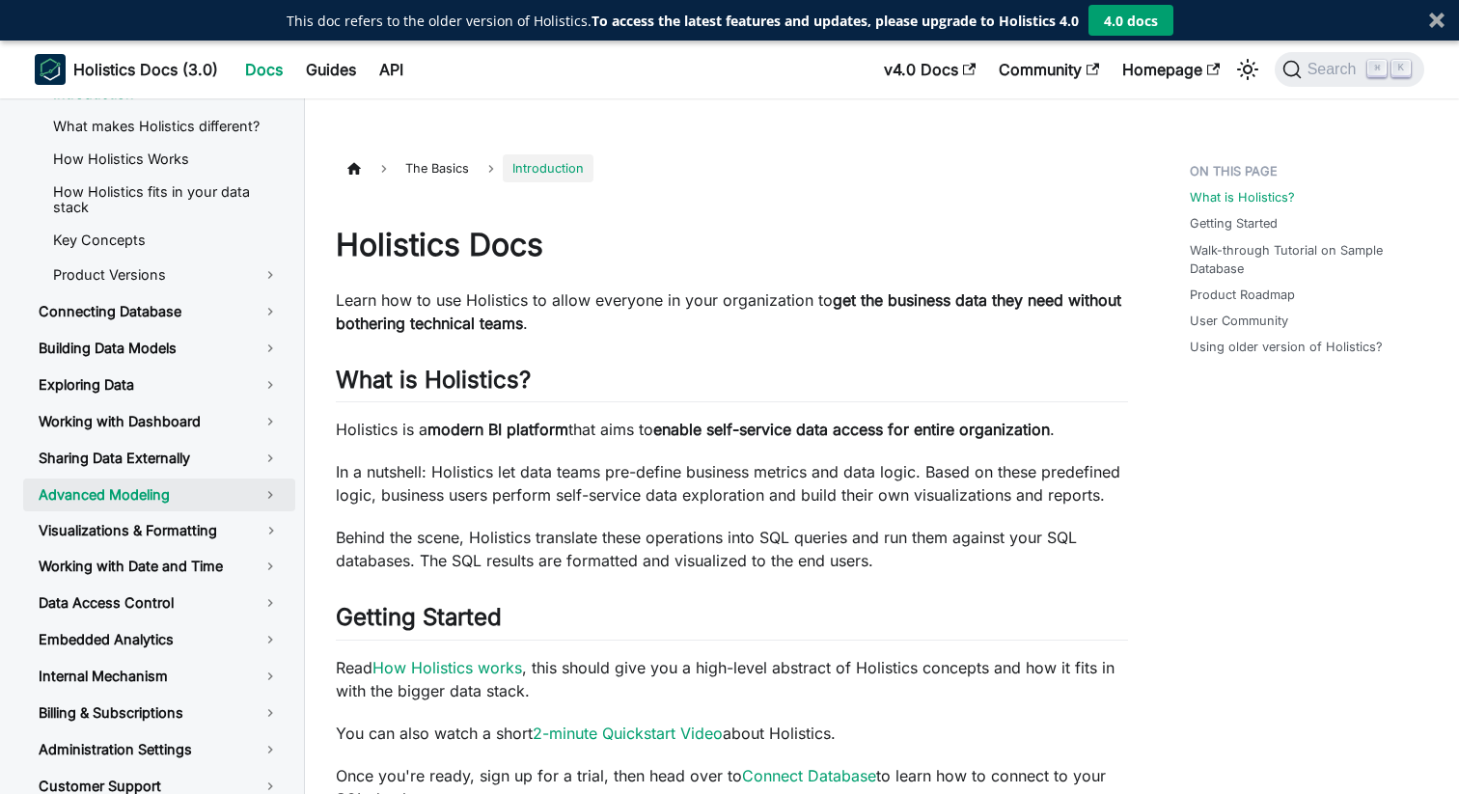
scroll to position [76, 0]
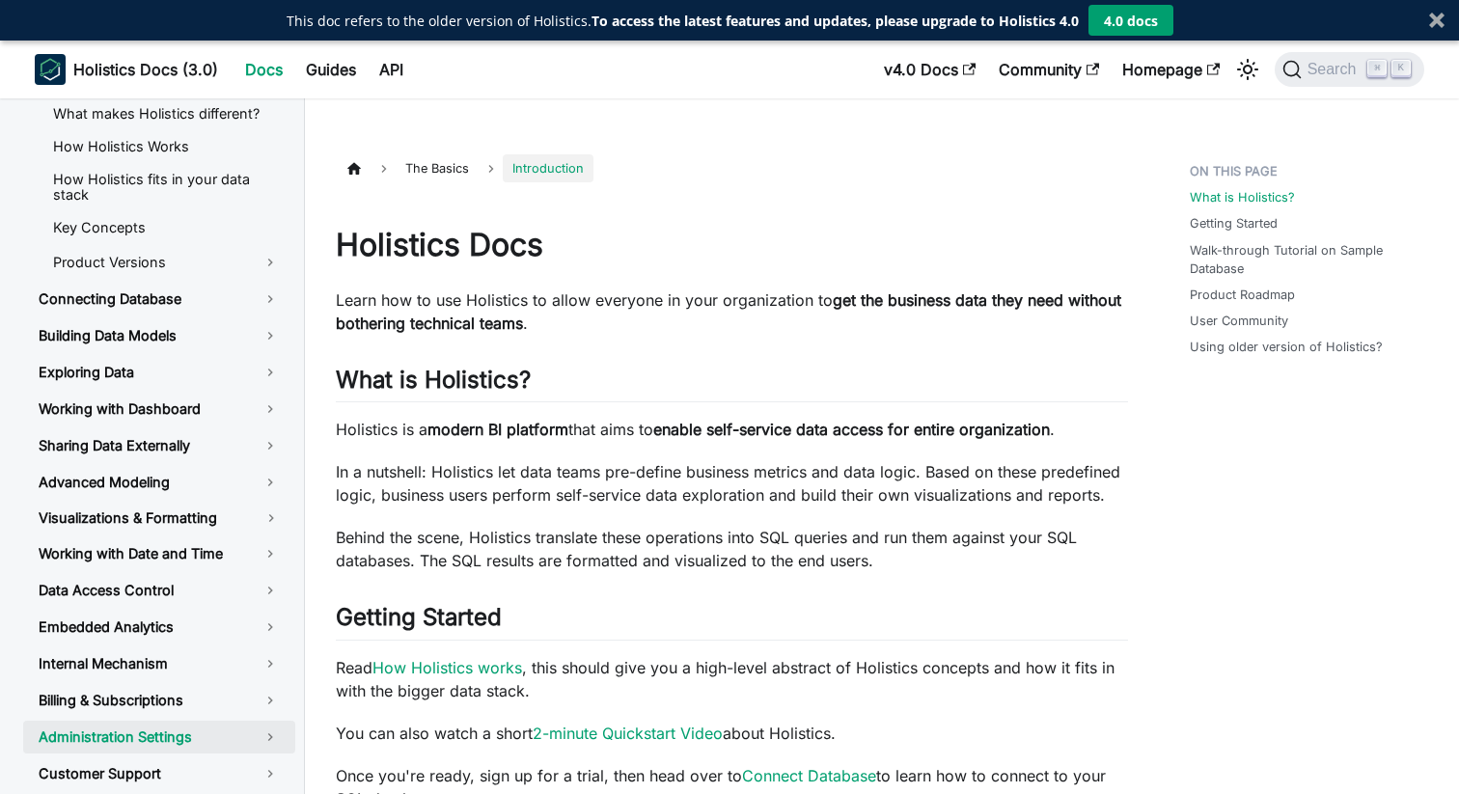
click at [231, 740] on link "Administration Settings" at bounding box center [159, 737] width 272 height 33
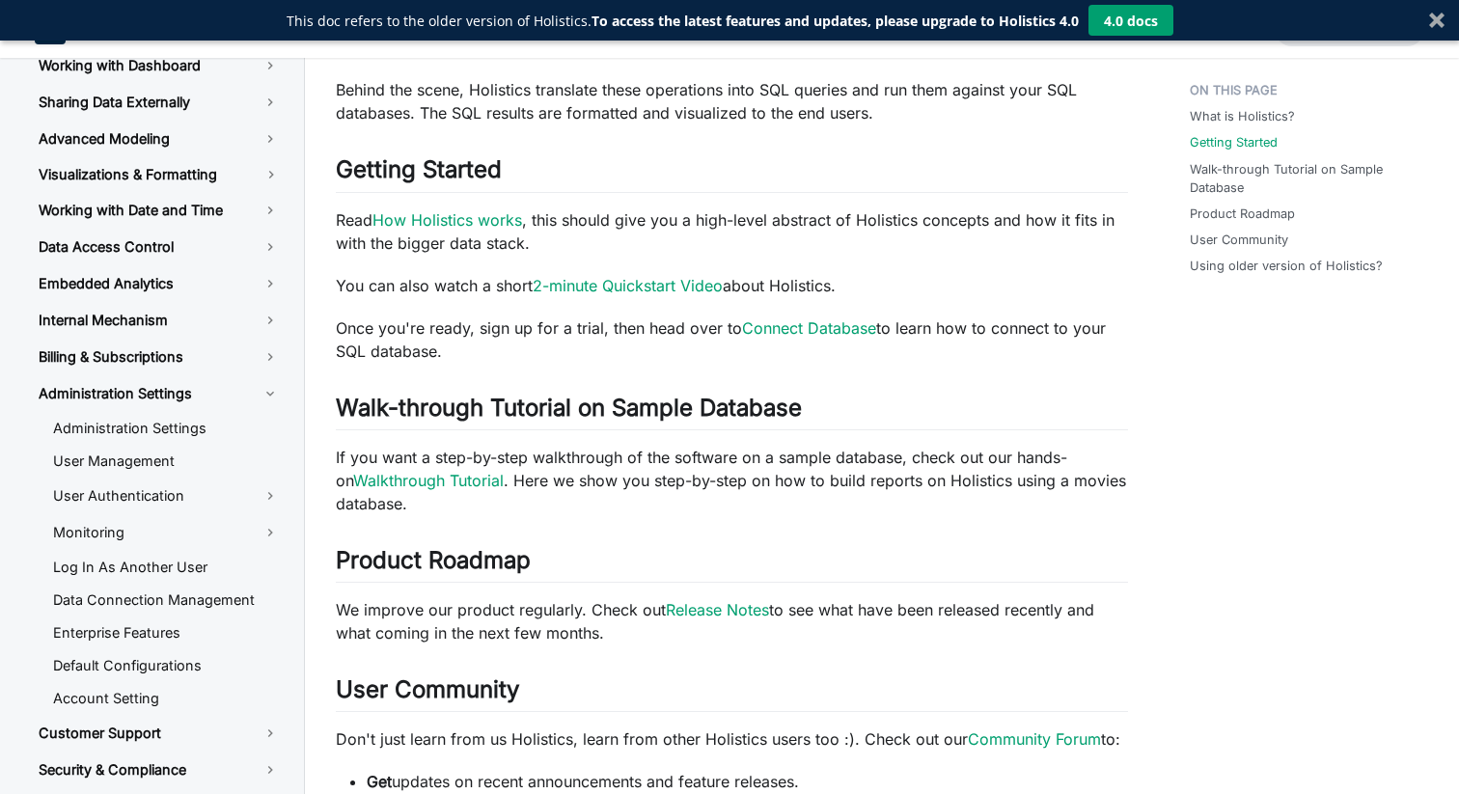
scroll to position [455, 0]
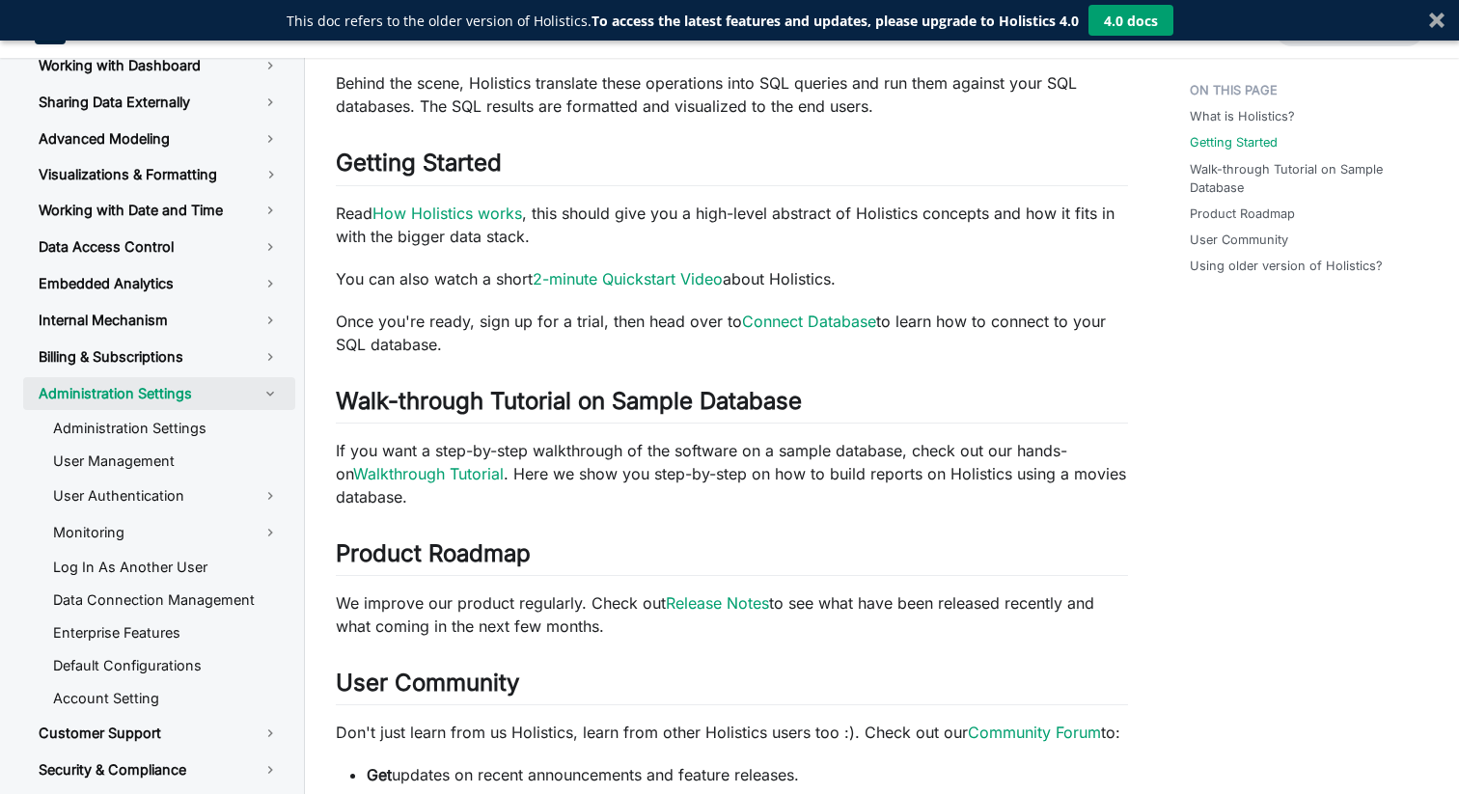
click at [180, 397] on link "Administration Settings" at bounding box center [159, 393] width 272 height 33
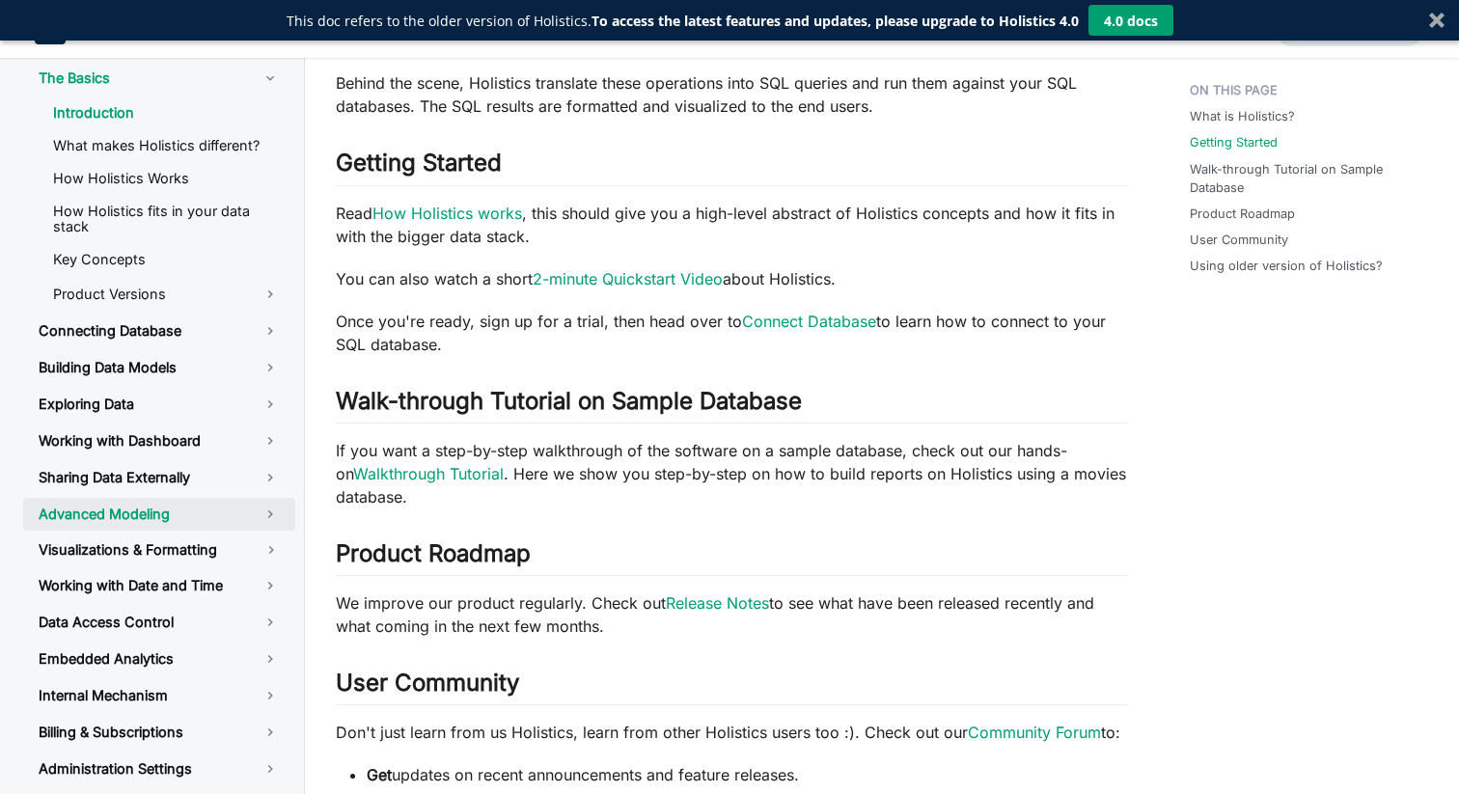
scroll to position [1, 0]
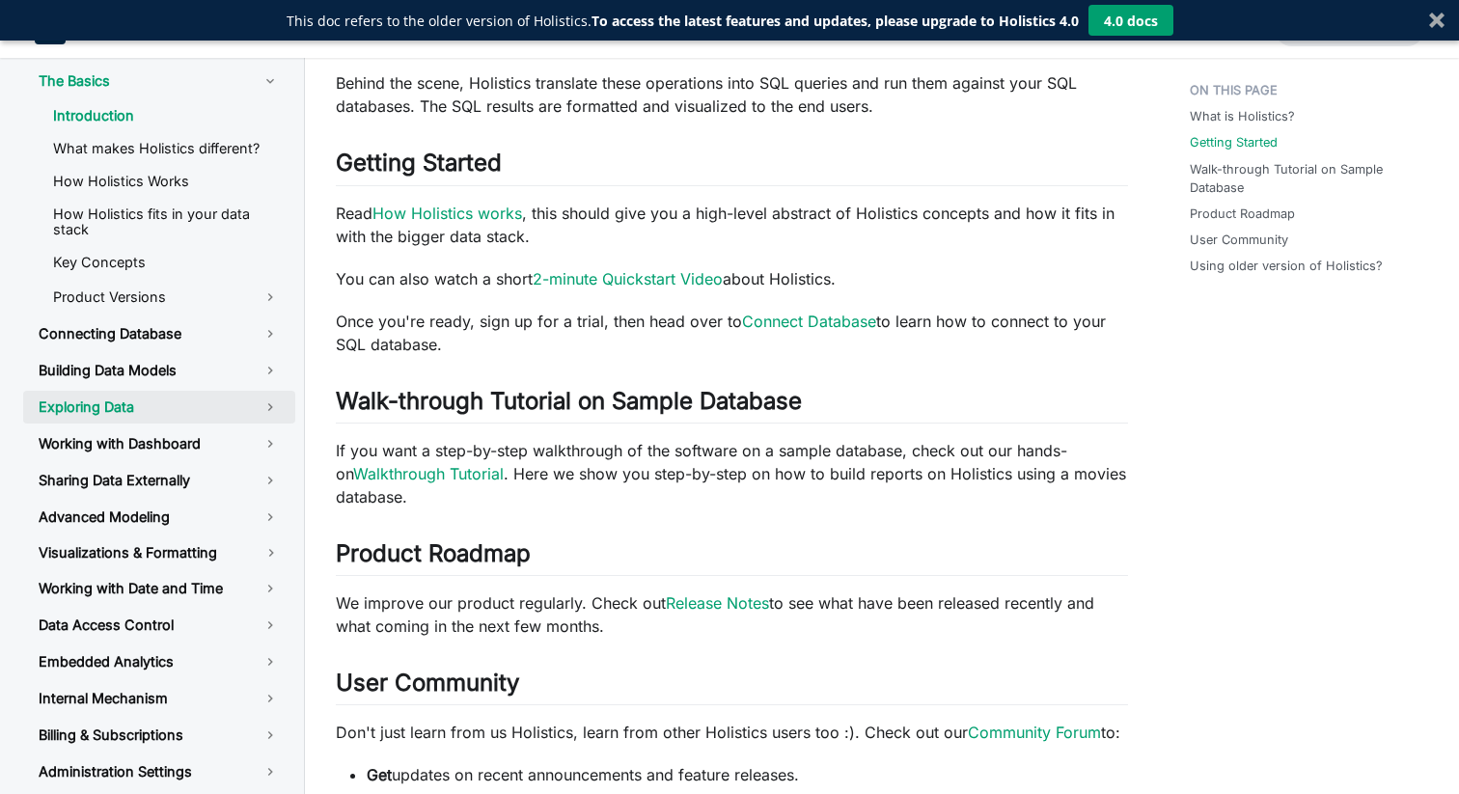
click at [155, 414] on link "Exploring Data" at bounding box center [159, 407] width 272 height 33
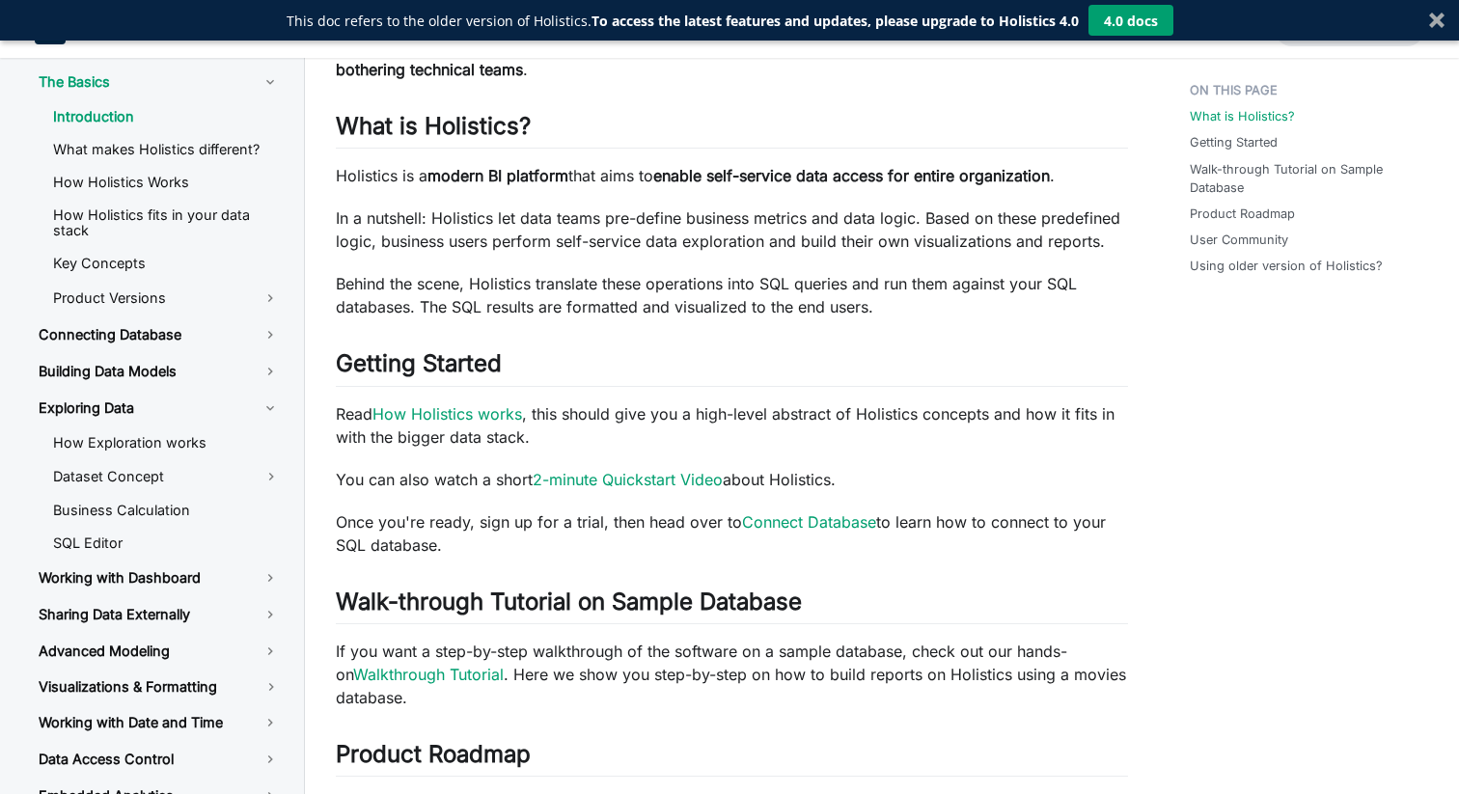
scroll to position [0, 0]
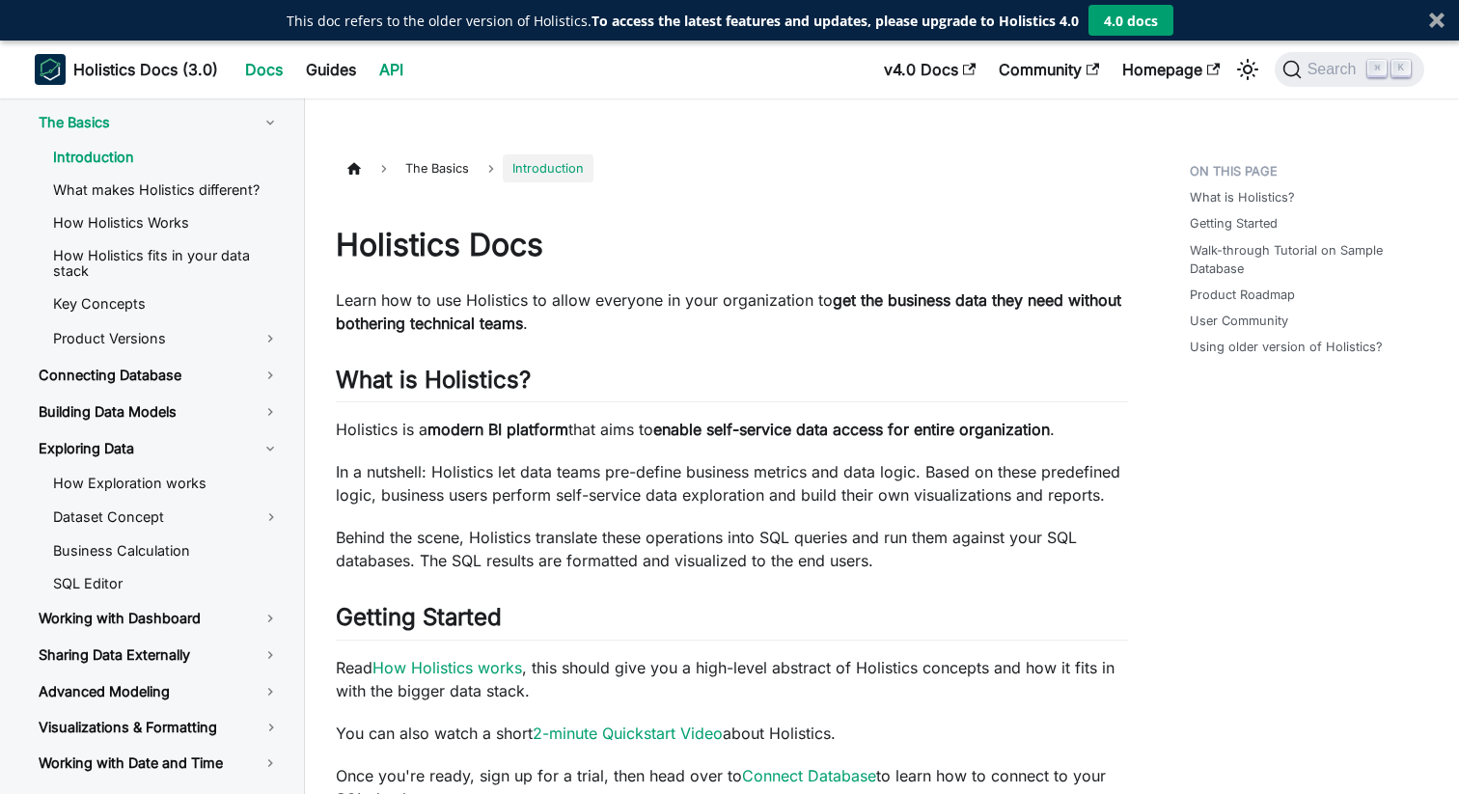
click at [406, 63] on link "API" at bounding box center [391, 69] width 47 height 31
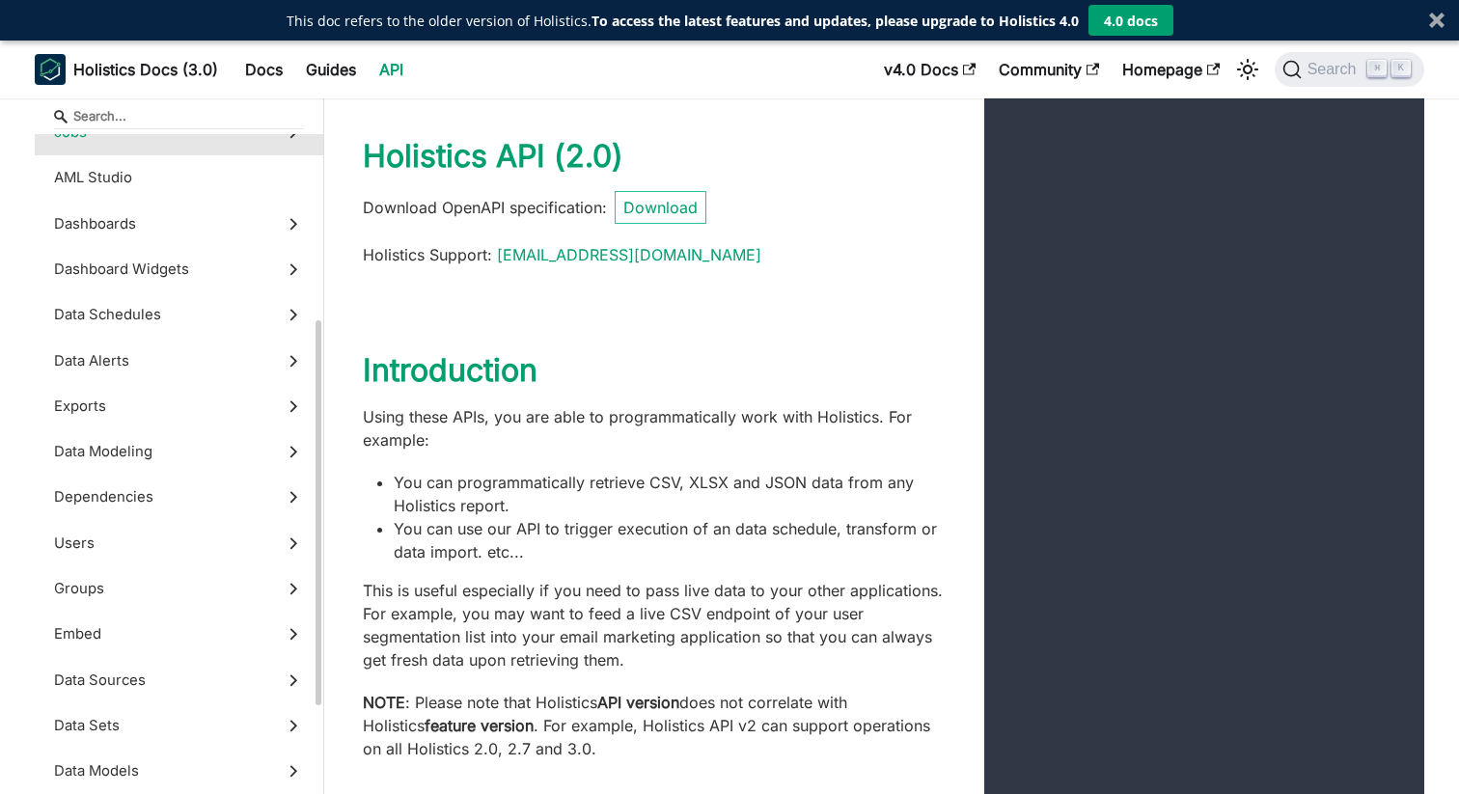
scroll to position [306, 0]
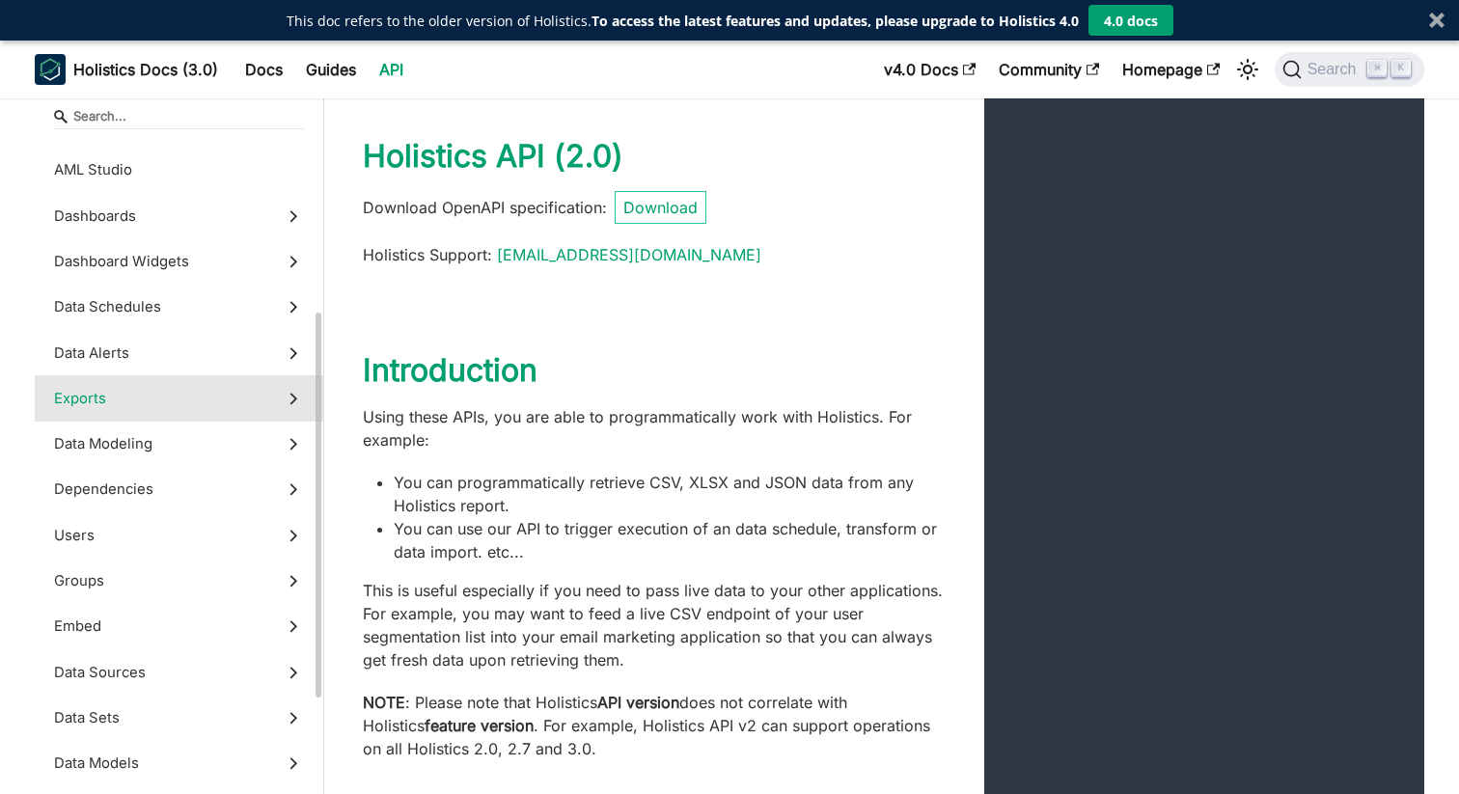
click at [288, 399] on icon at bounding box center [293, 398] width 21 height 21
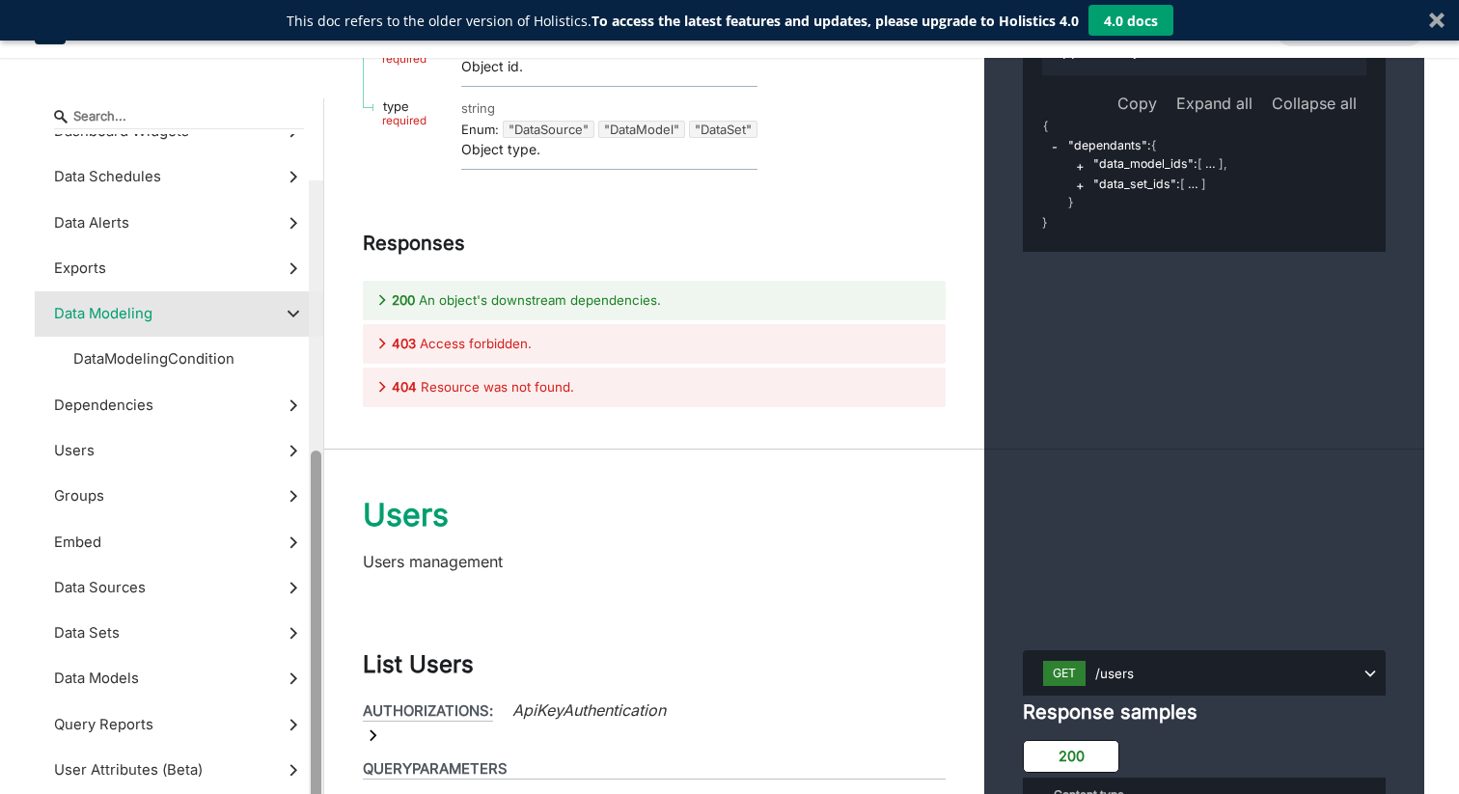
scroll to position [519, 0]
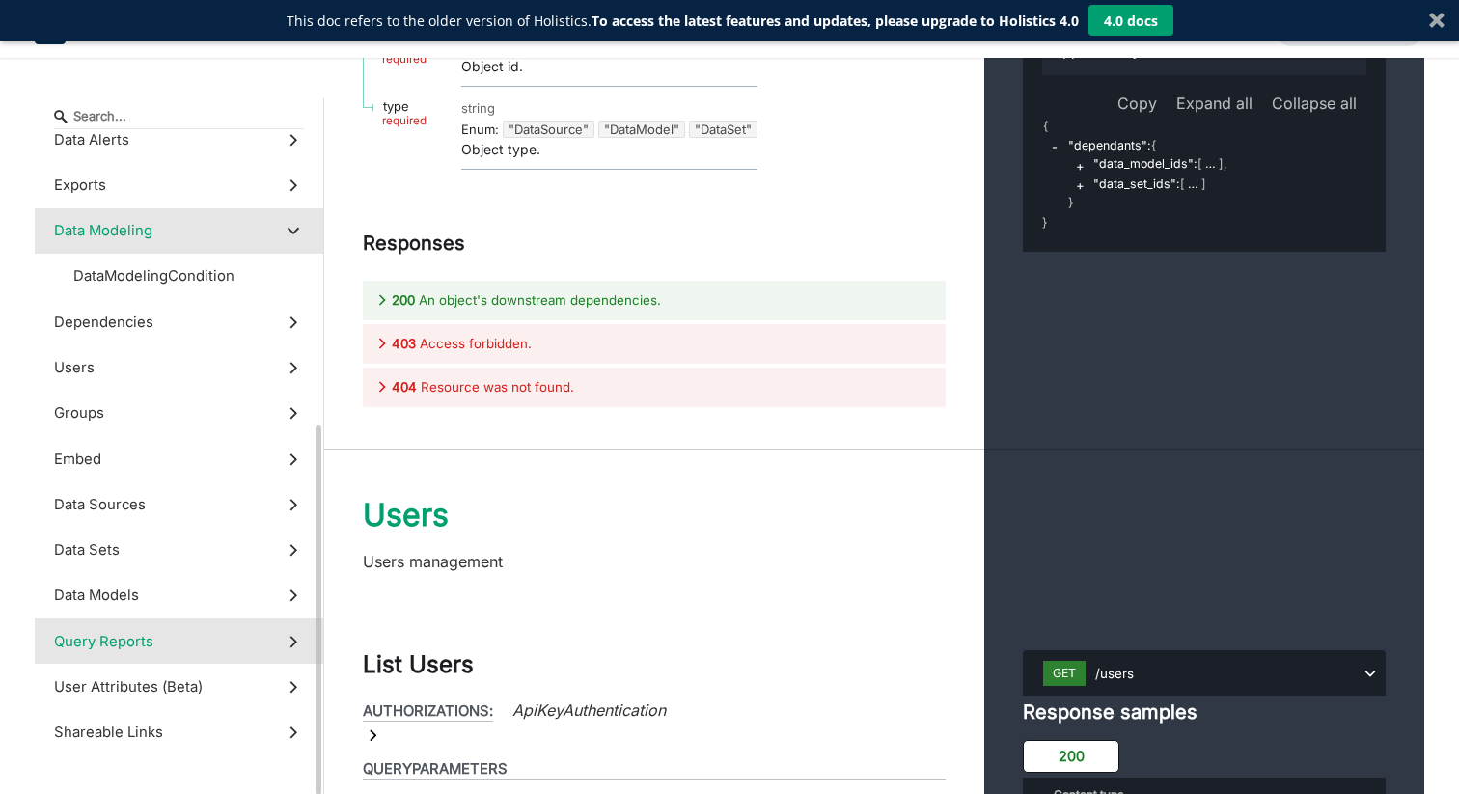
click at [191, 642] on label "Query Reports" at bounding box center [179, 641] width 289 height 45
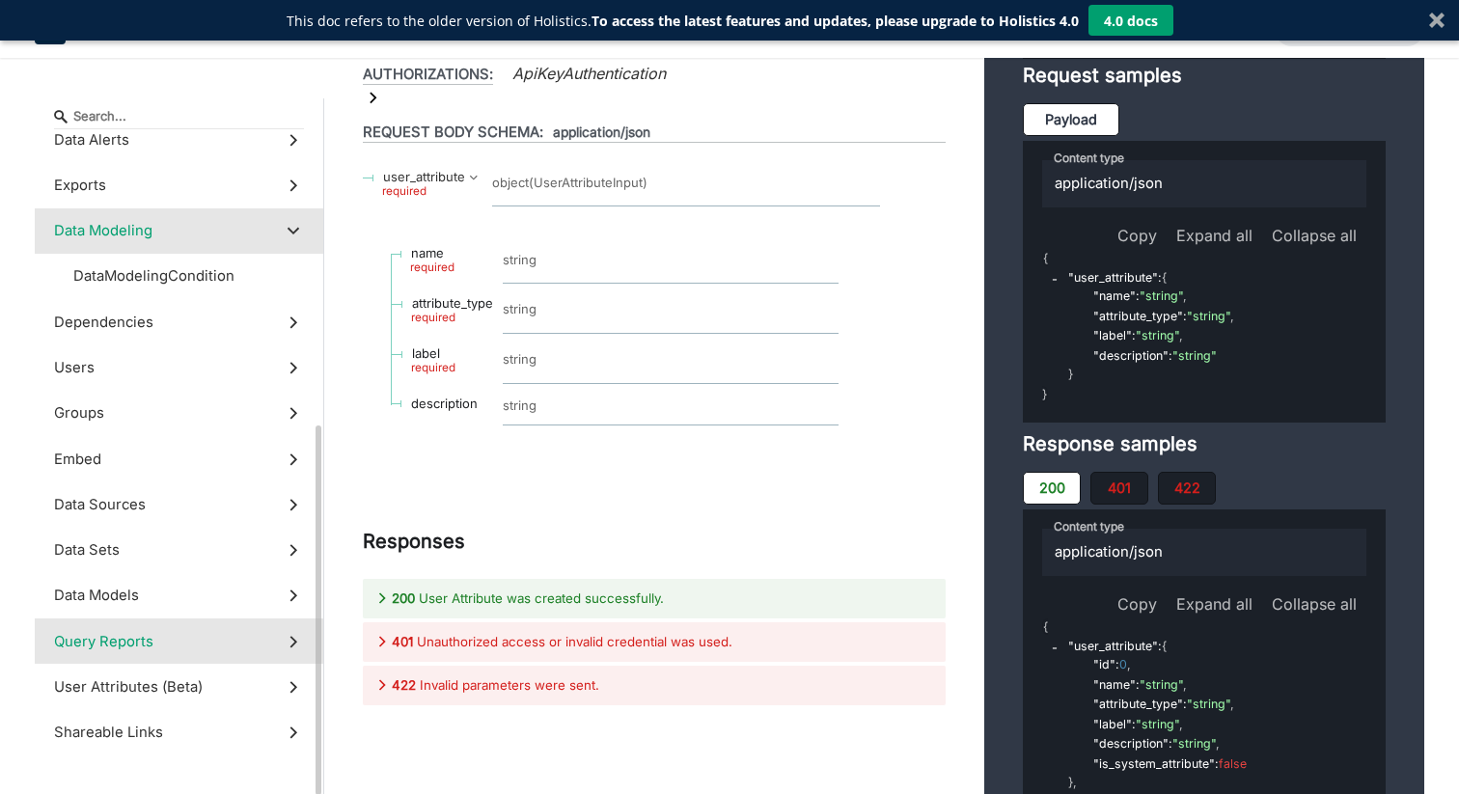
scroll to position [519, 0]
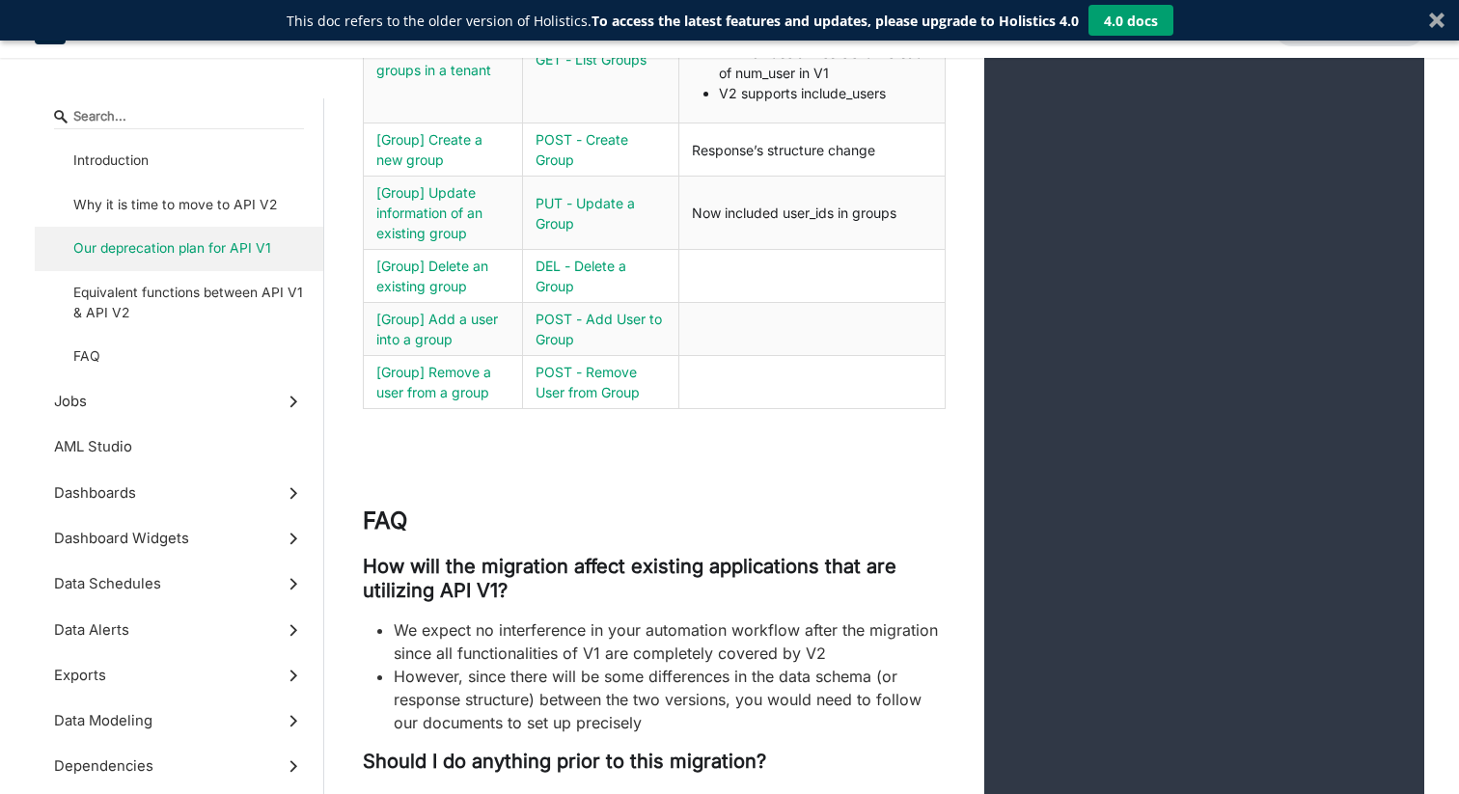
scroll to position [27205, 0]
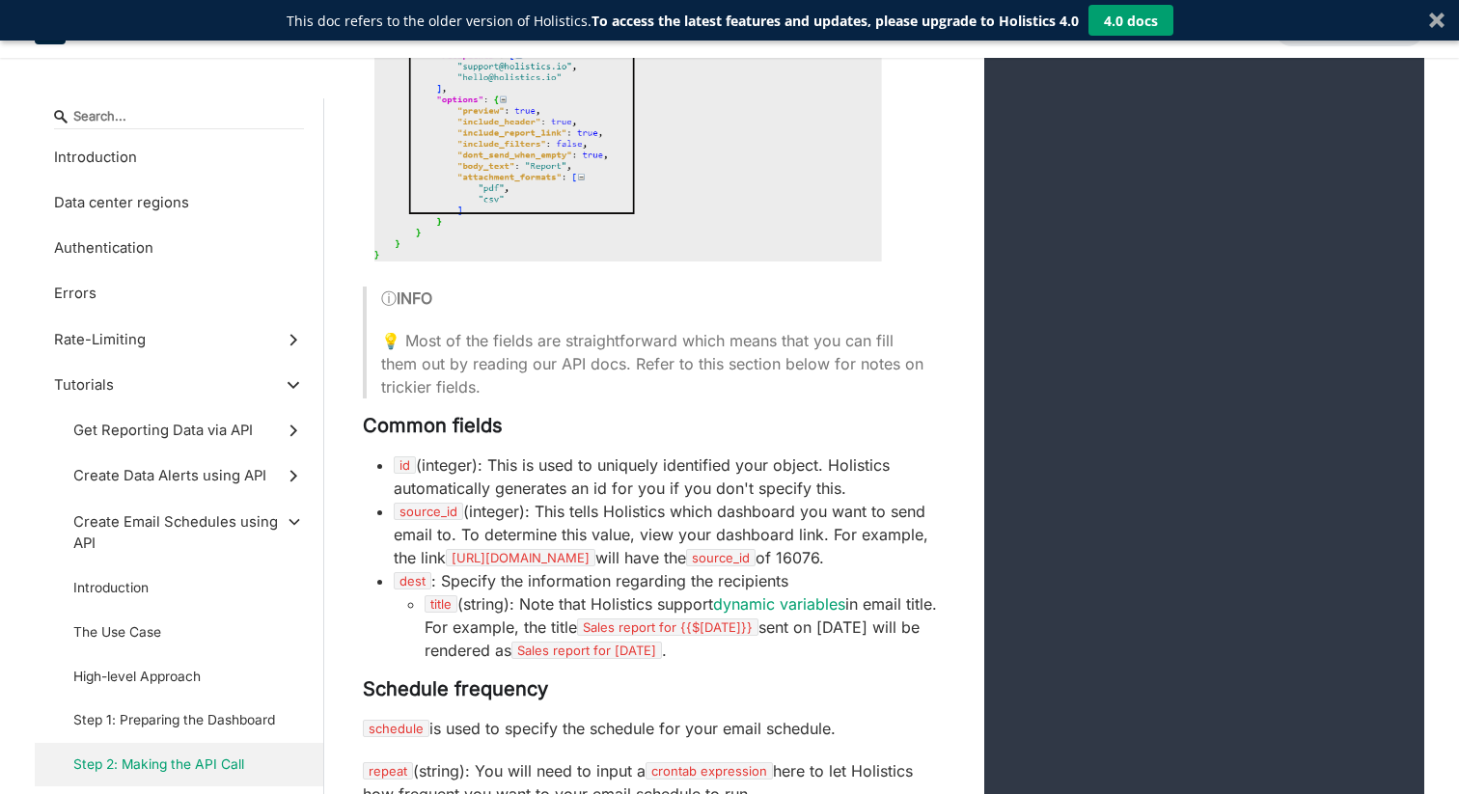
scroll to position [20253, 0]
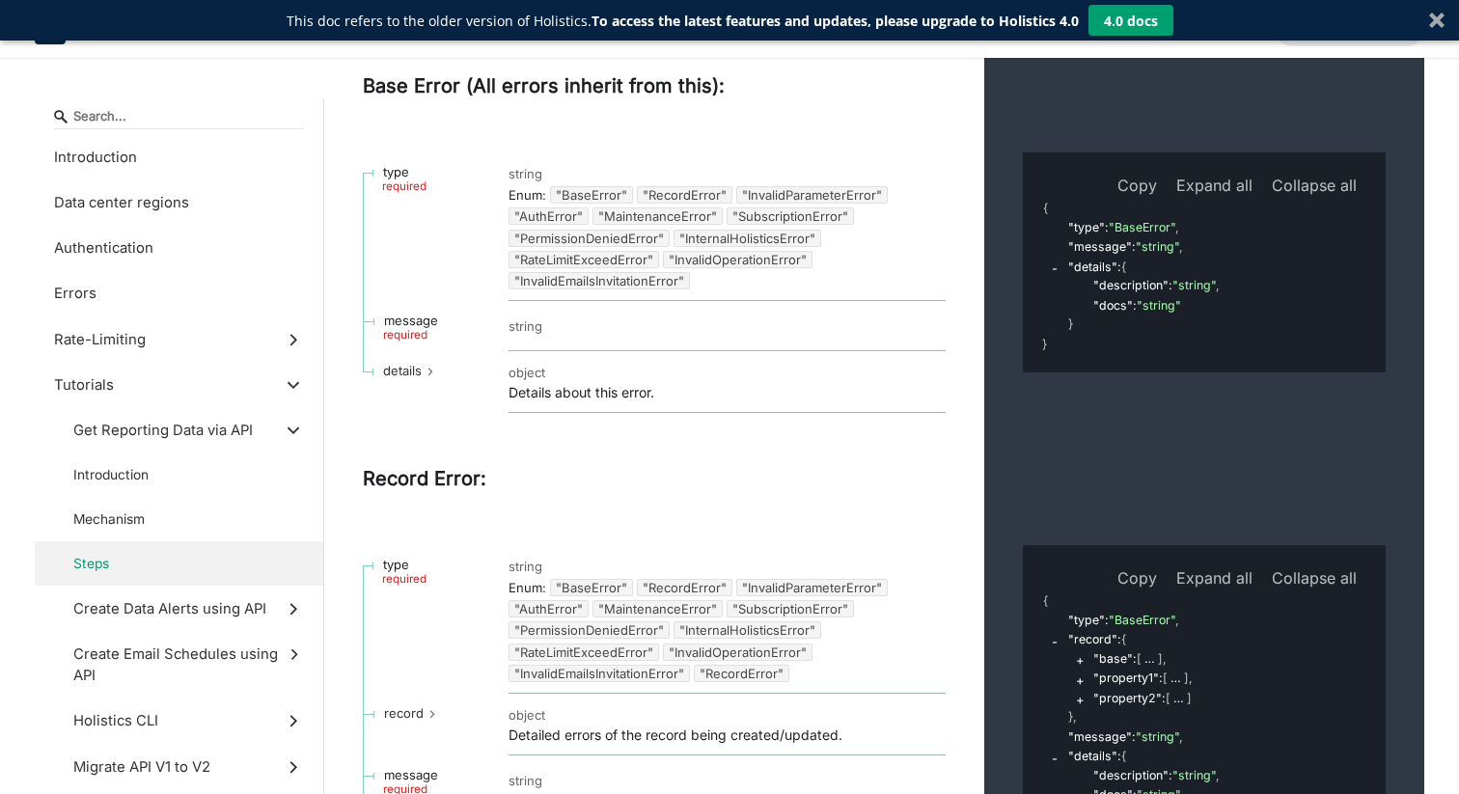
scroll to position [1009, 0]
